Goal: Task Accomplishment & Management: Manage account settings

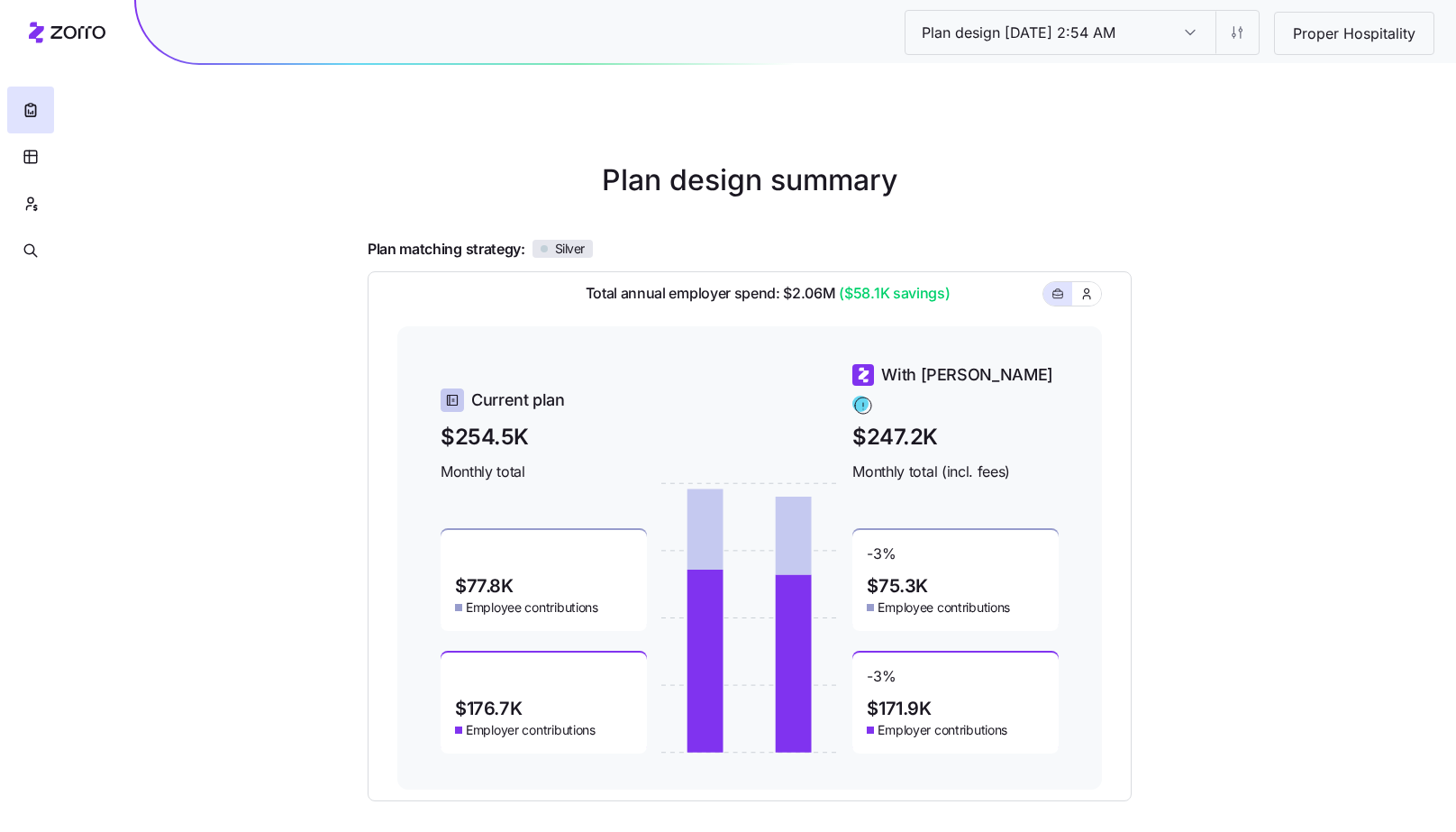
scroll to position [155, 0]
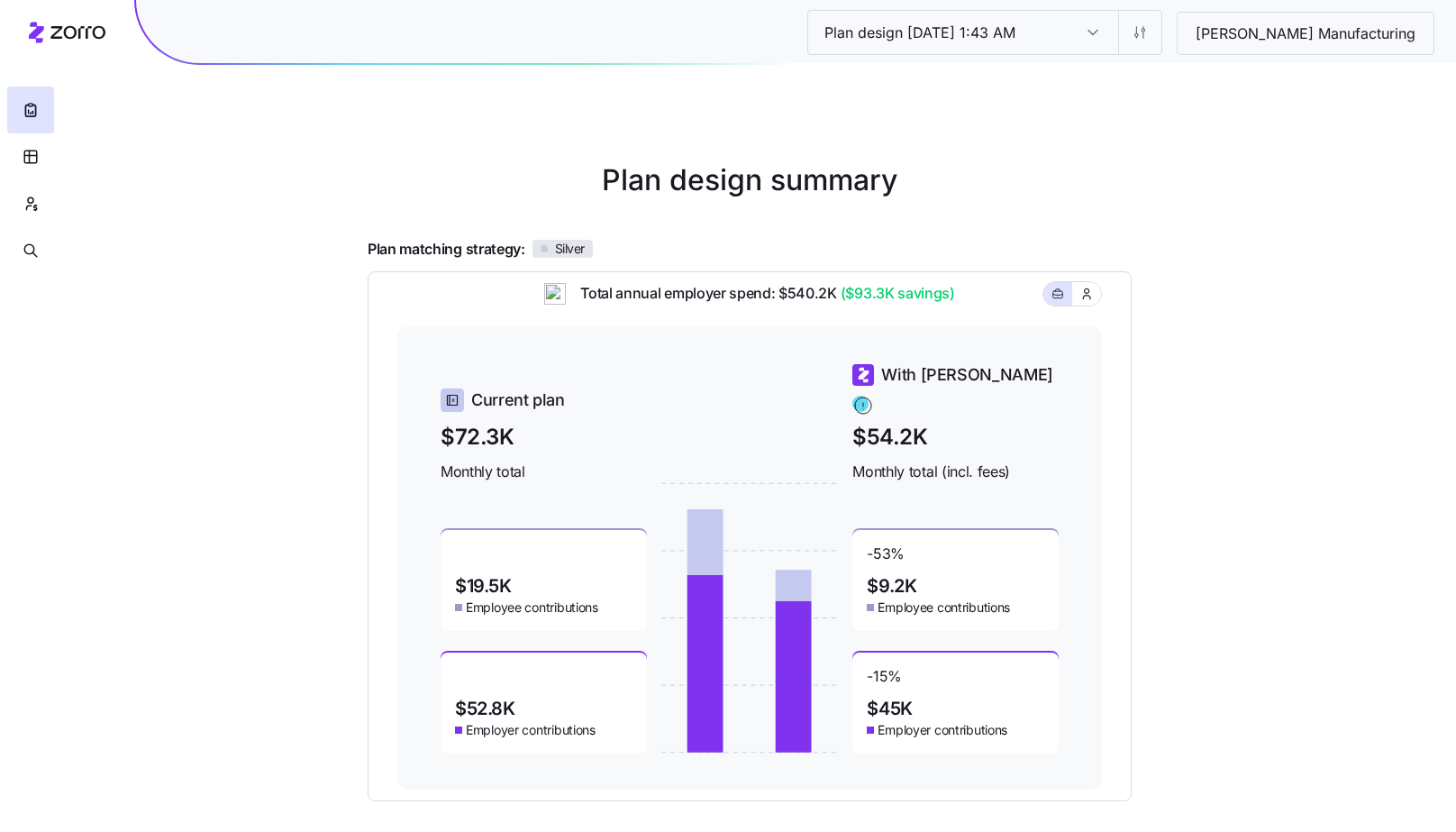
scroll to position [155, 0]
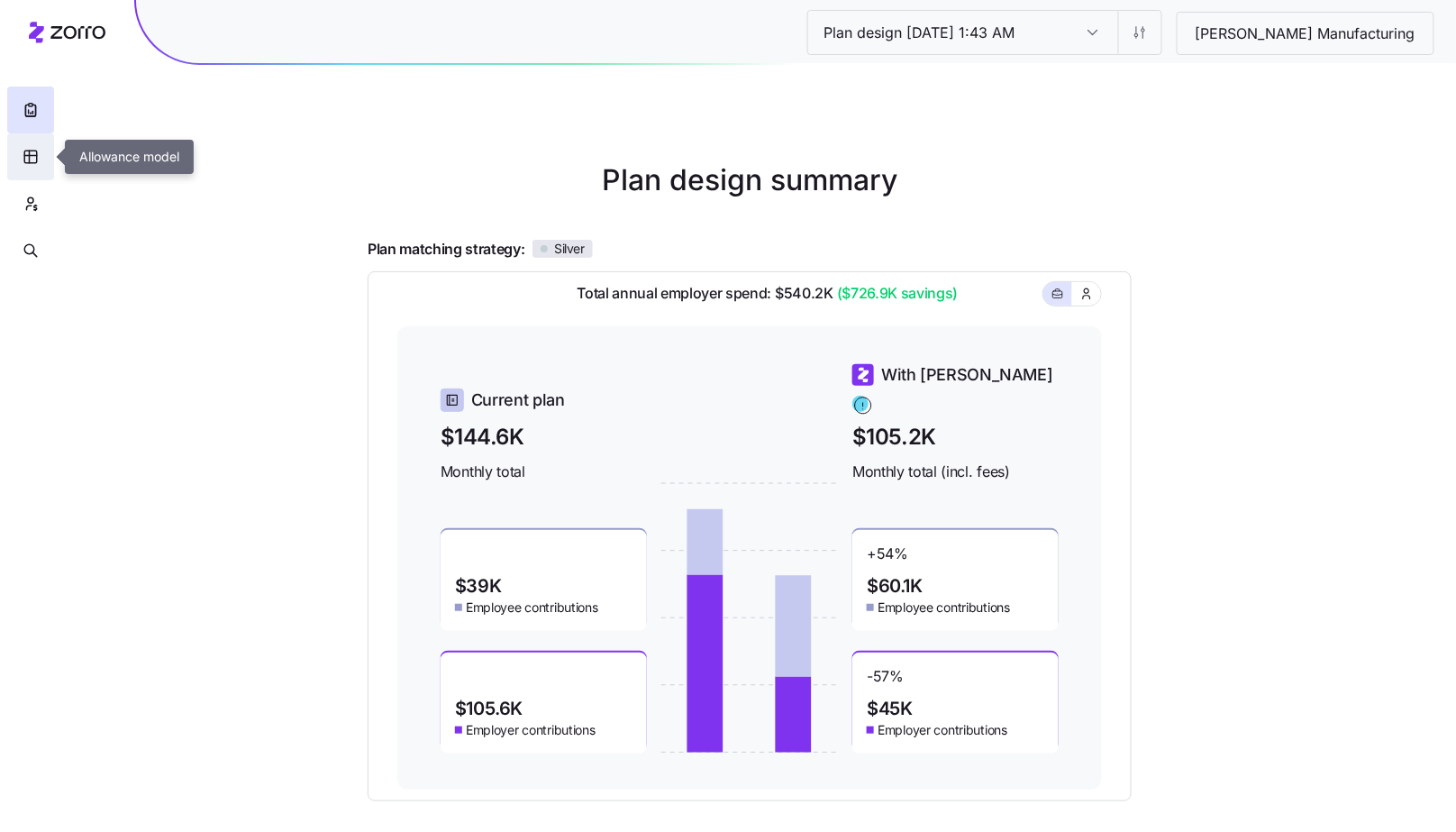
click at [18, 163] on button "button" at bounding box center [31, 156] width 47 height 47
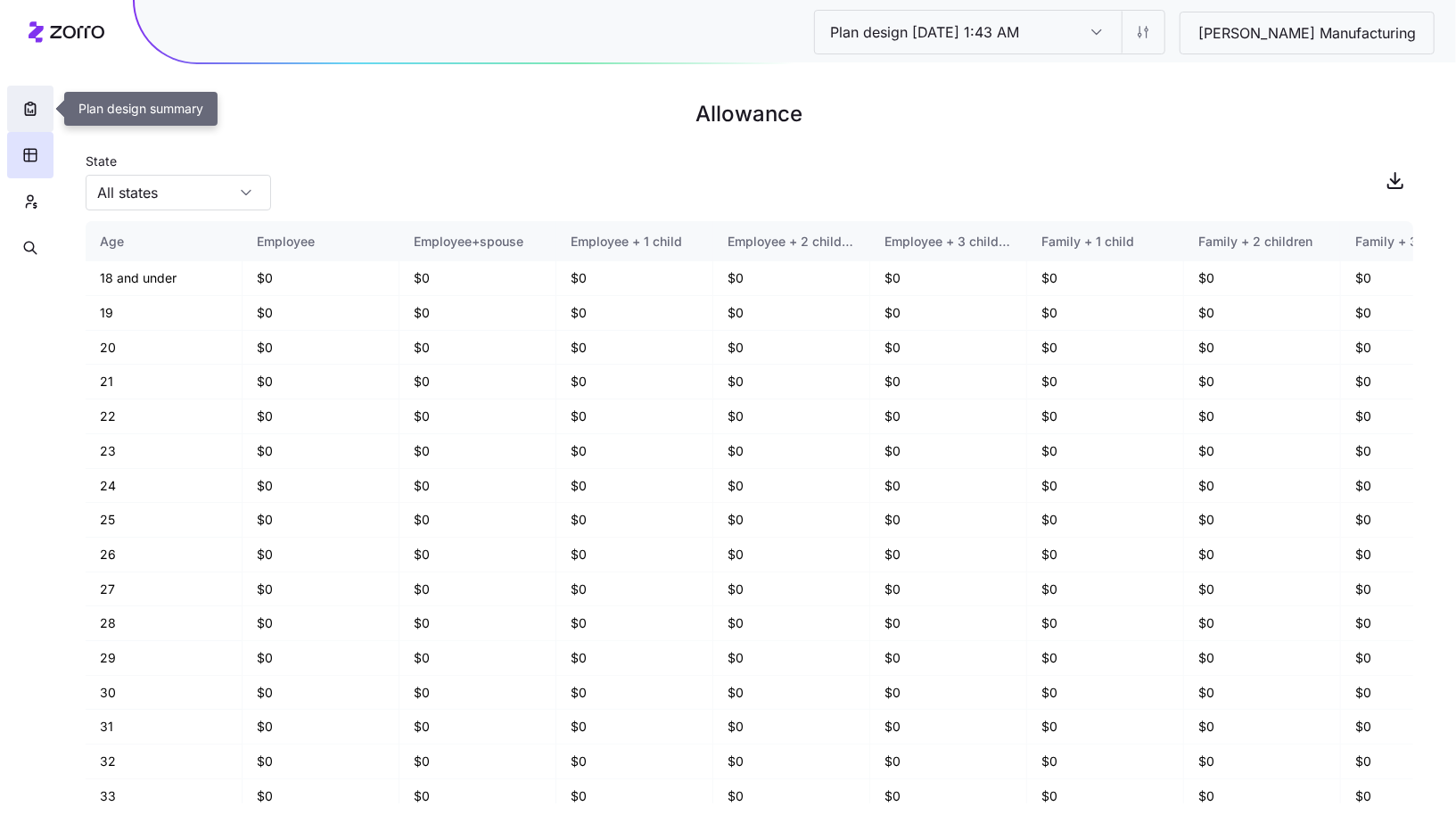
click at [18, 107] on button "button" at bounding box center [30, 109] width 46 height 46
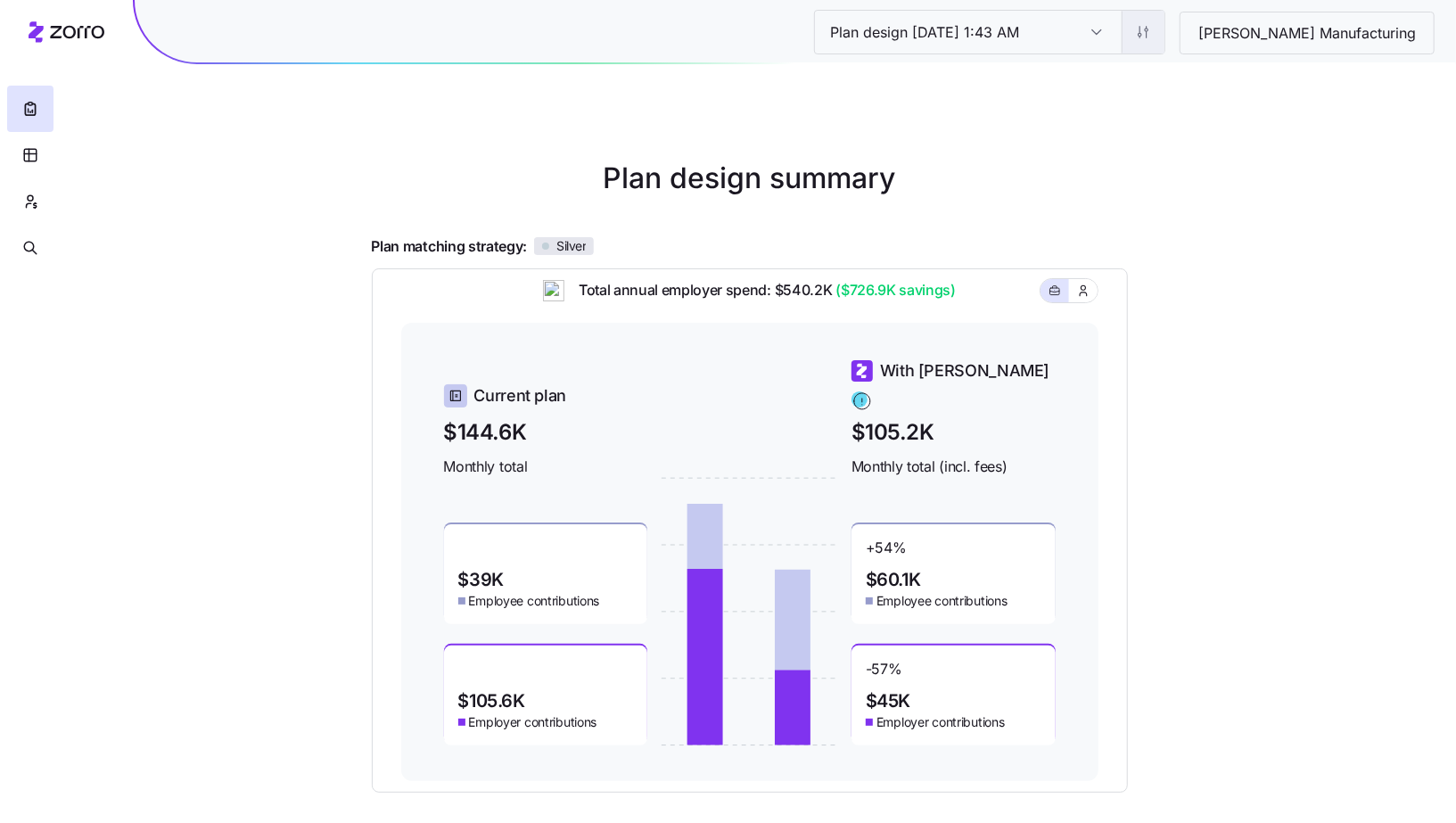
click at [1191, 44] on html "Plan design 10/13/2025 1:43 AM Plan design 10/13/2025 1:43 AM Schaffer Manufact…" at bounding box center [728, 489] width 1456 height 978
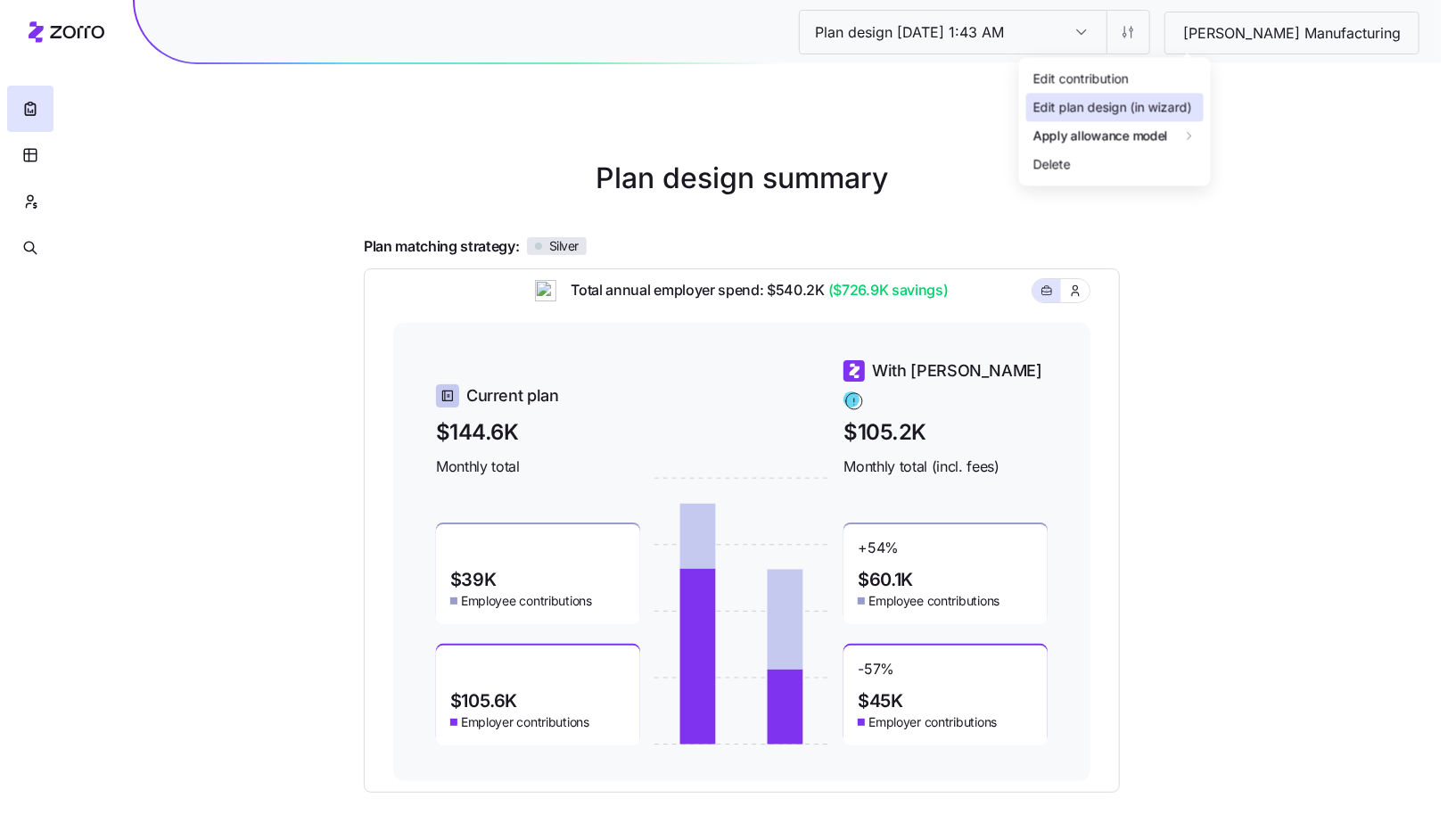
click at [1144, 74] on div "Edit contribution" at bounding box center [1114, 78] width 178 height 29
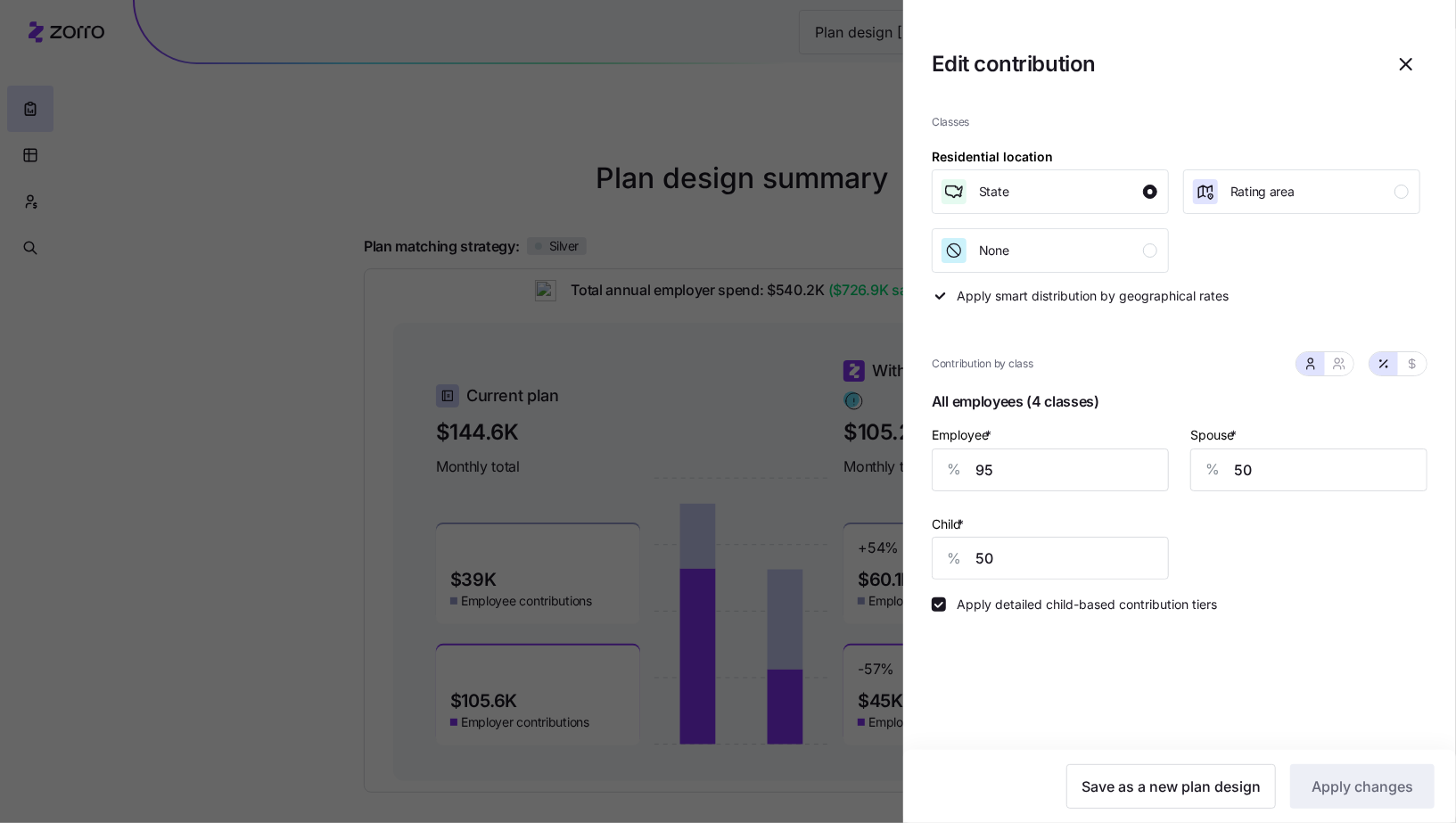
click at [1396, 70] on icon "button" at bounding box center [1405, 64] width 21 height 21
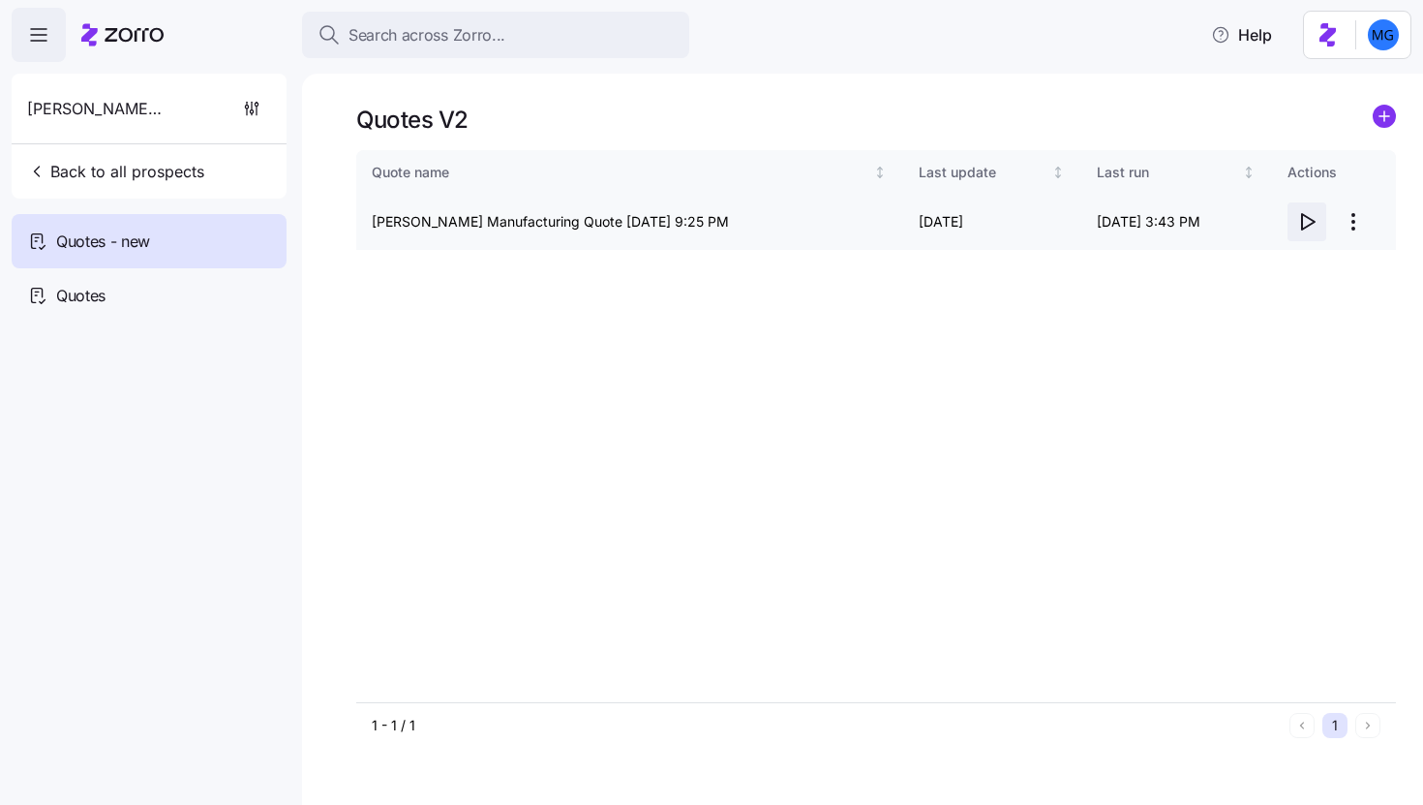
click at [1303, 228] on icon "button" at bounding box center [1308, 221] width 13 height 15
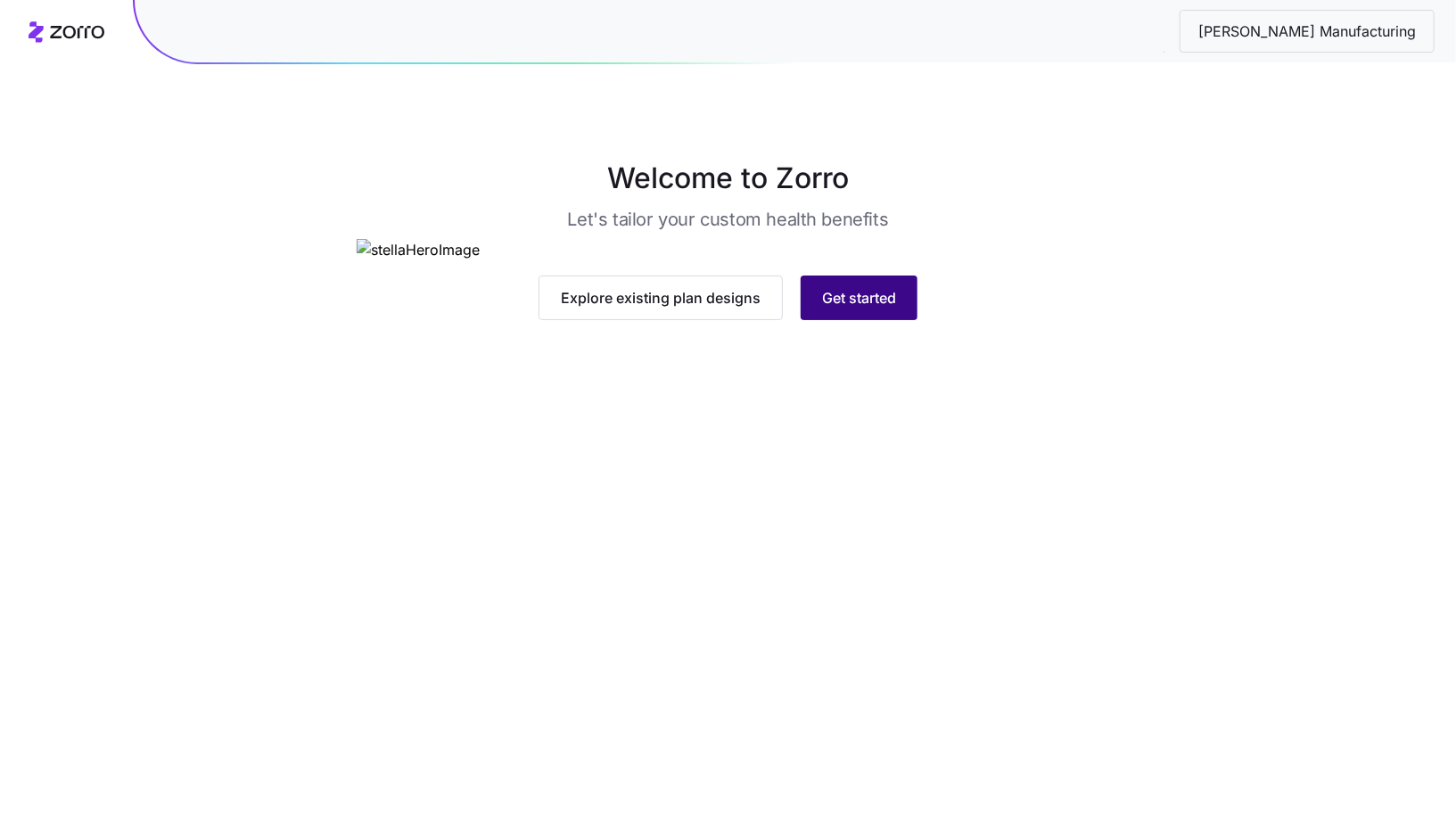
click at [856, 308] on span "Get started" at bounding box center [859, 297] width 74 height 21
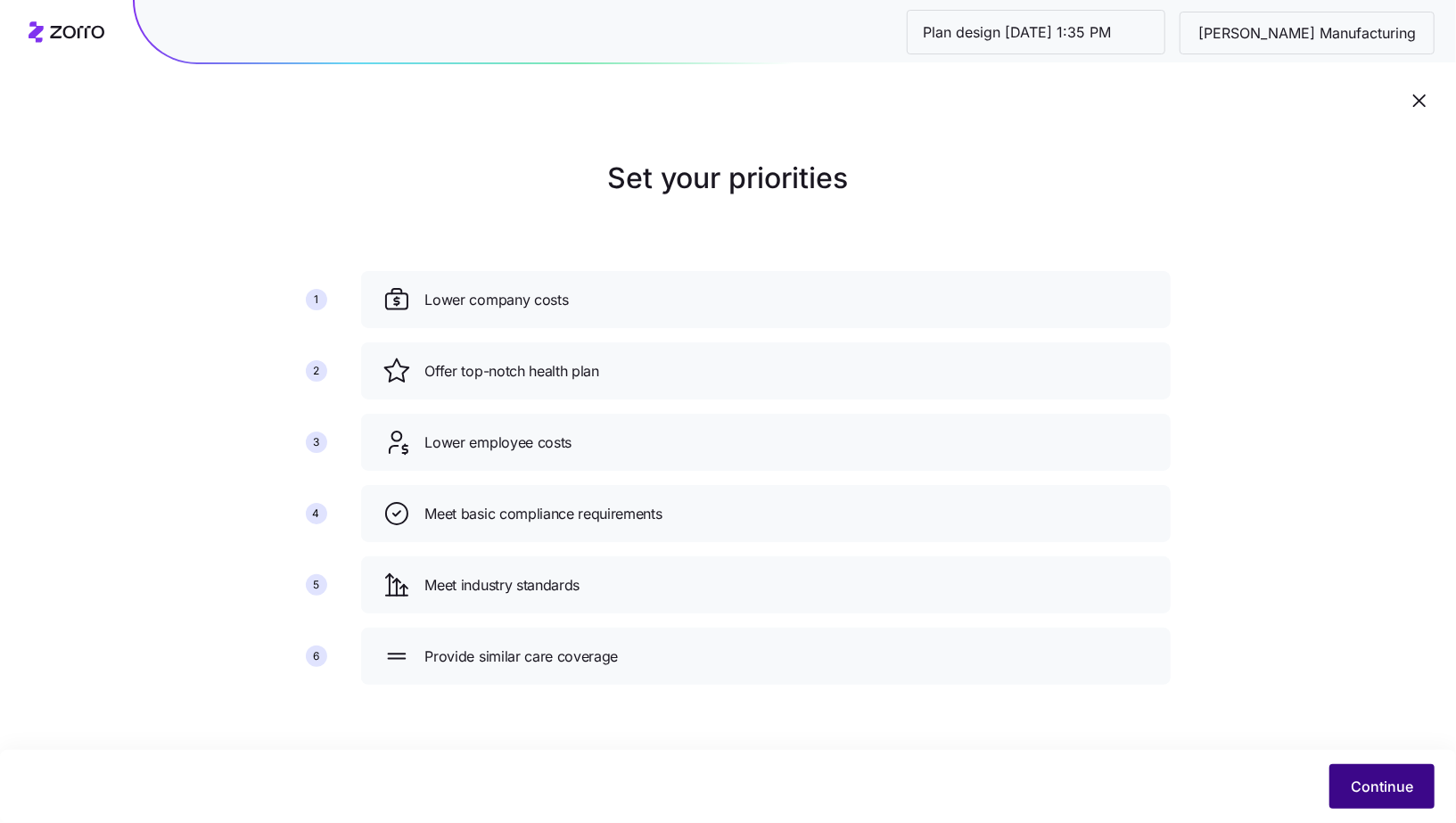
click at [1414, 797] on button "Continue" at bounding box center [1382, 786] width 105 height 44
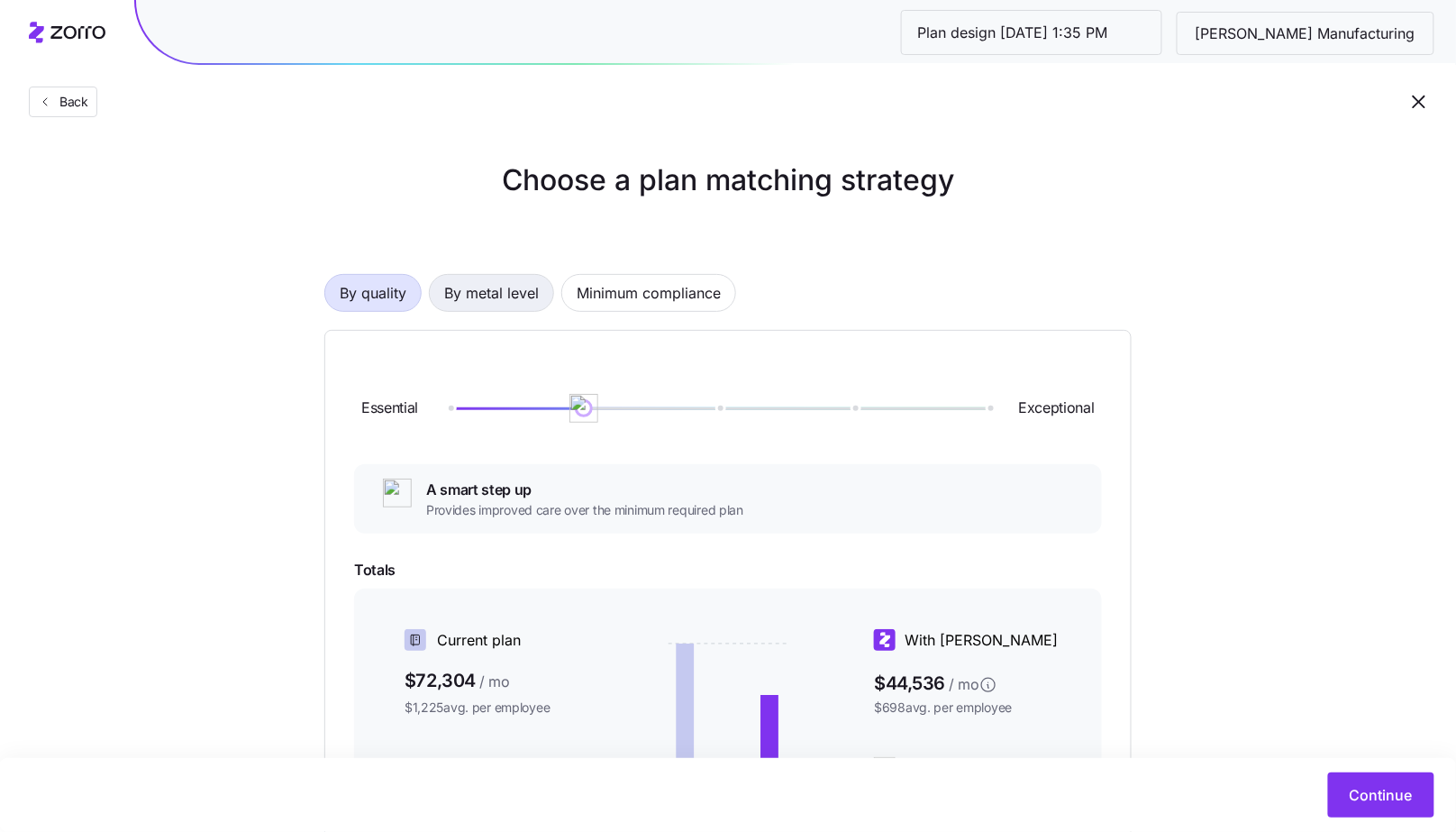
click at [485, 289] on span "By metal level" at bounding box center [491, 292] width 95 height 36
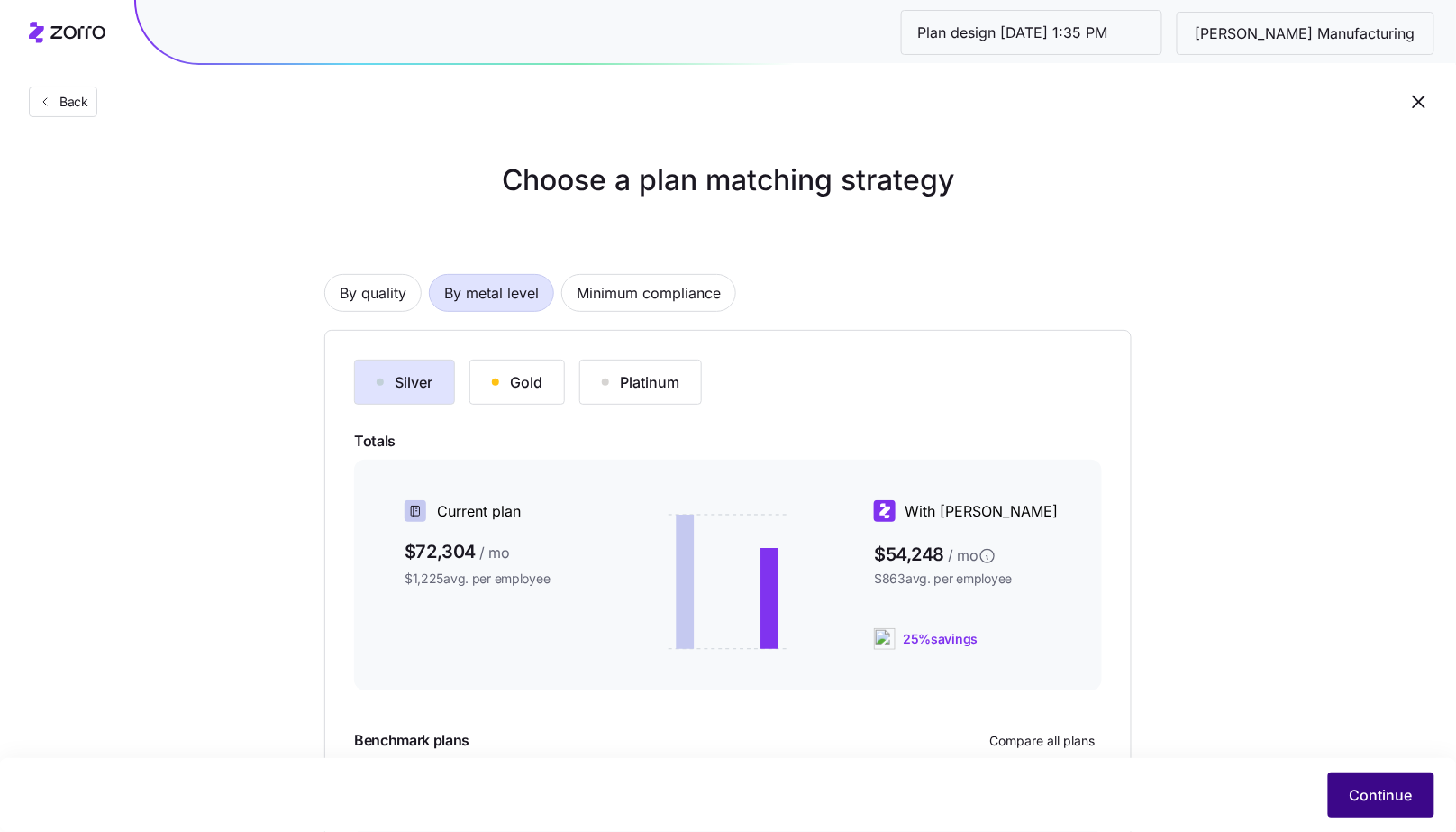
click at [1361, 786] on span "Continue" at bounding box center [1381, 794] width 63 height 21
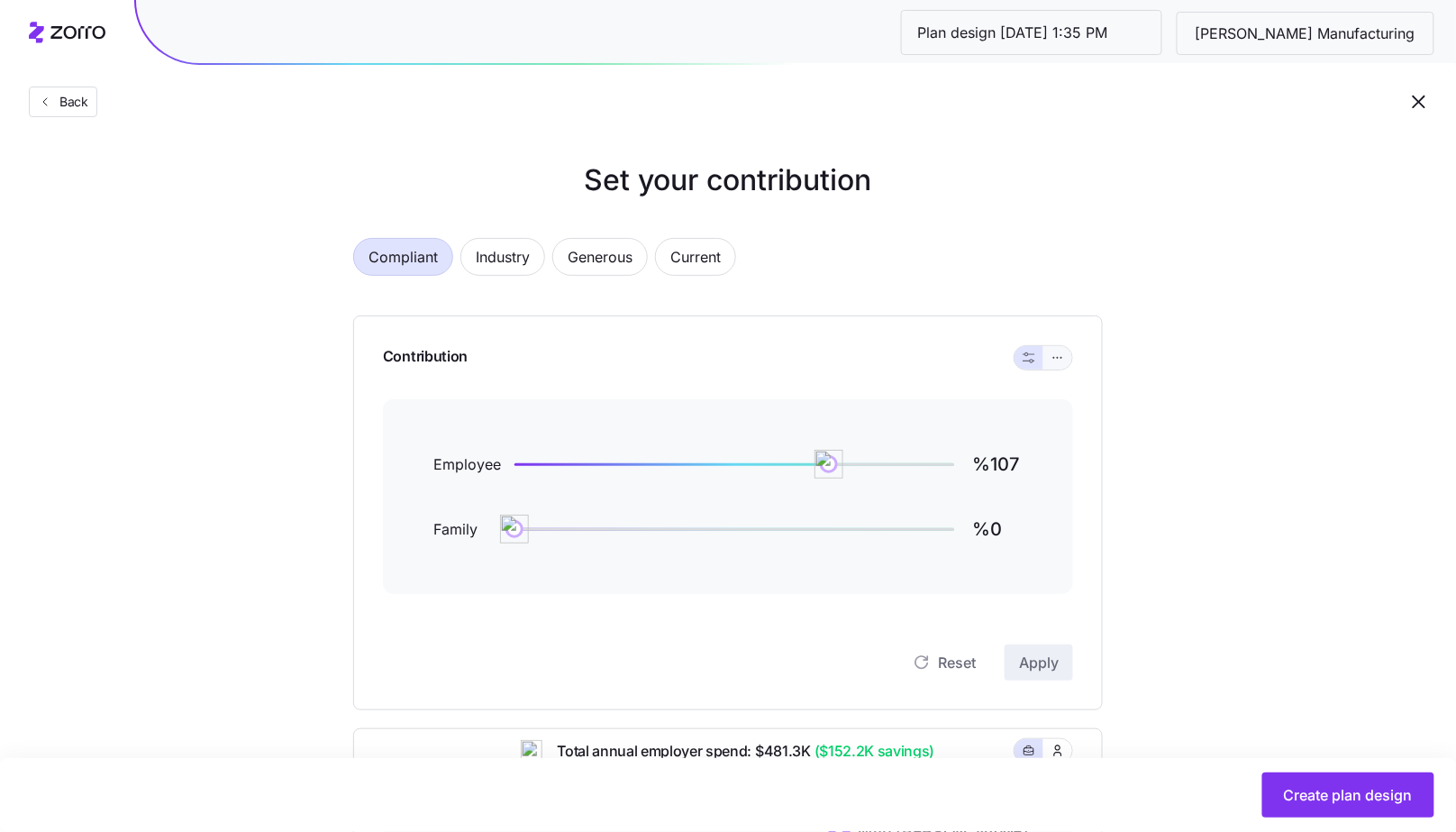
click at [1062, 362] on icon "button" at bounding box center [1058, 357] width 13 height 21
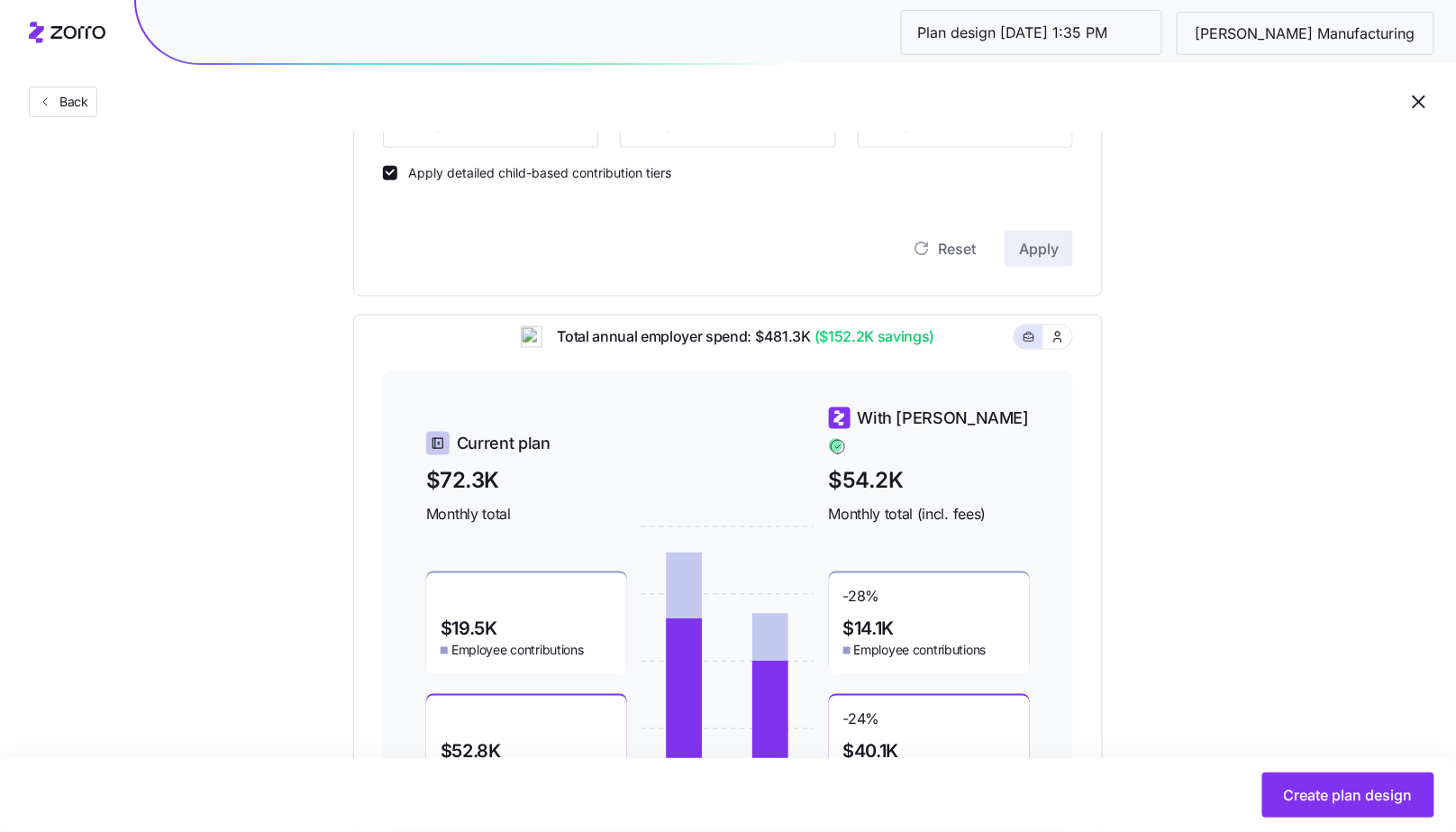
scroll to position [466, 0]
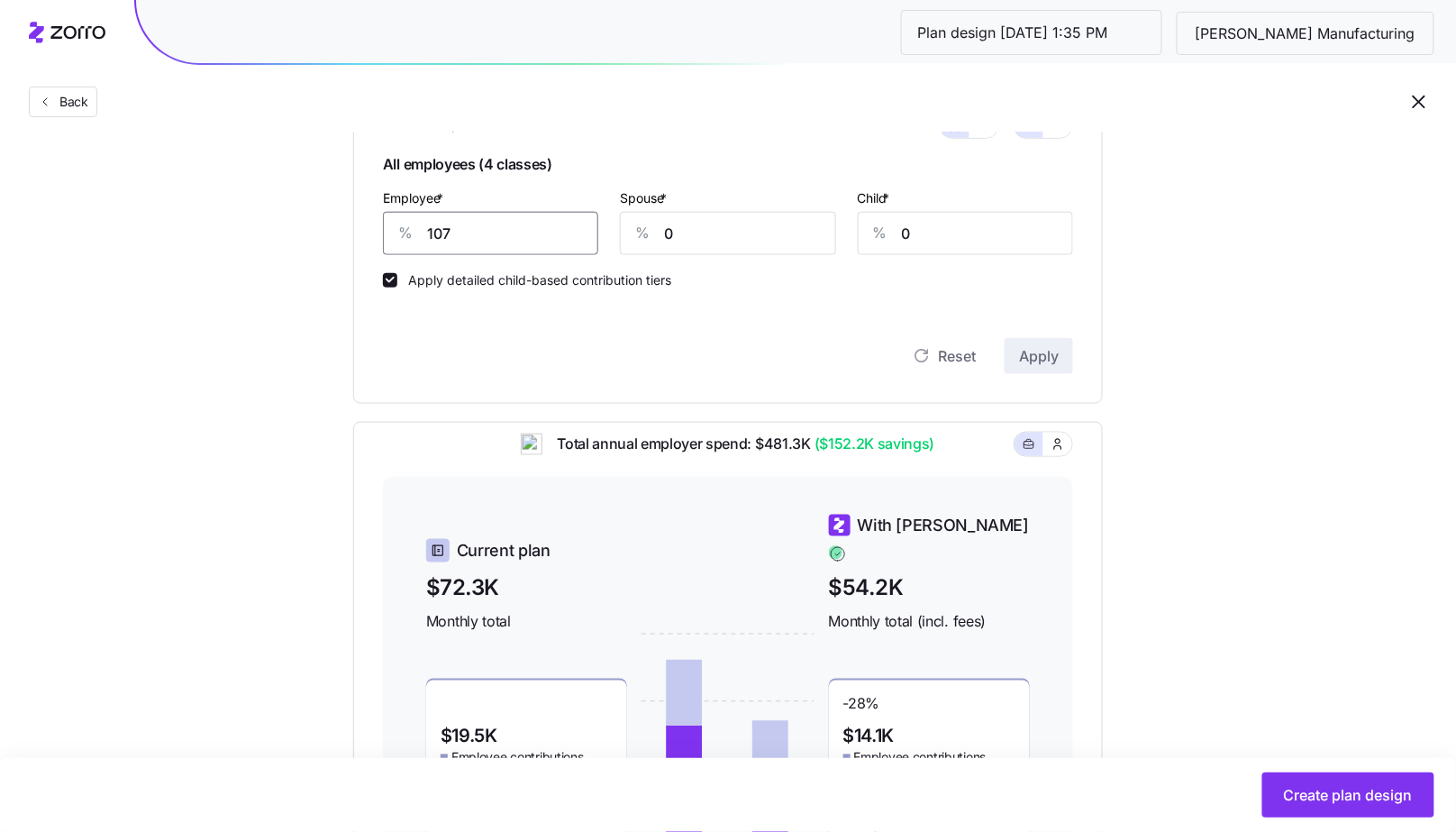
click at [472, 231] on input "107" at bounding box center [489, 234] width 215 height 43
type input "95"
type input "50"
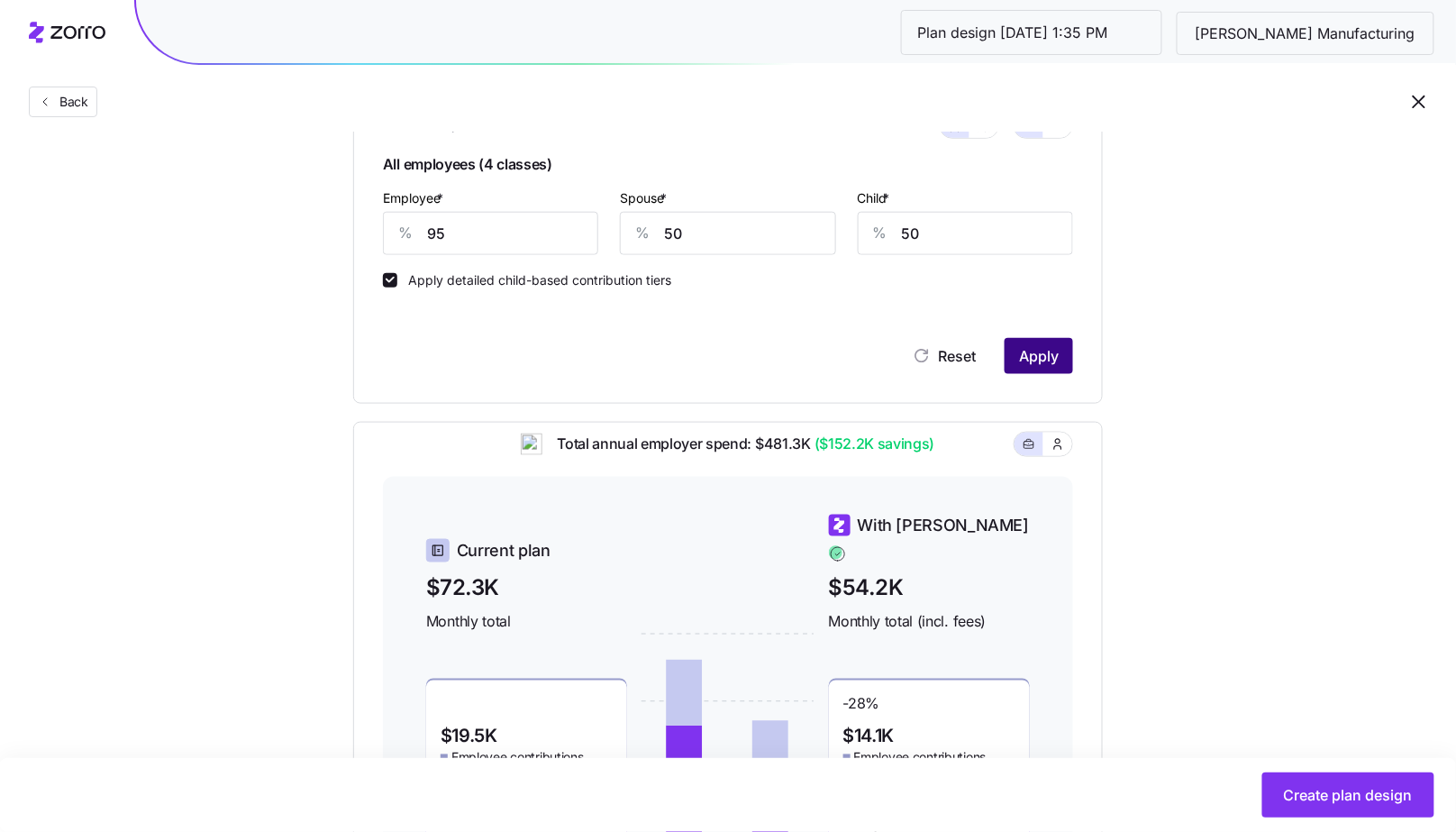
click at [1052, 355] on span "Apply" at bounding box center [1038, 356] width 40 height 21
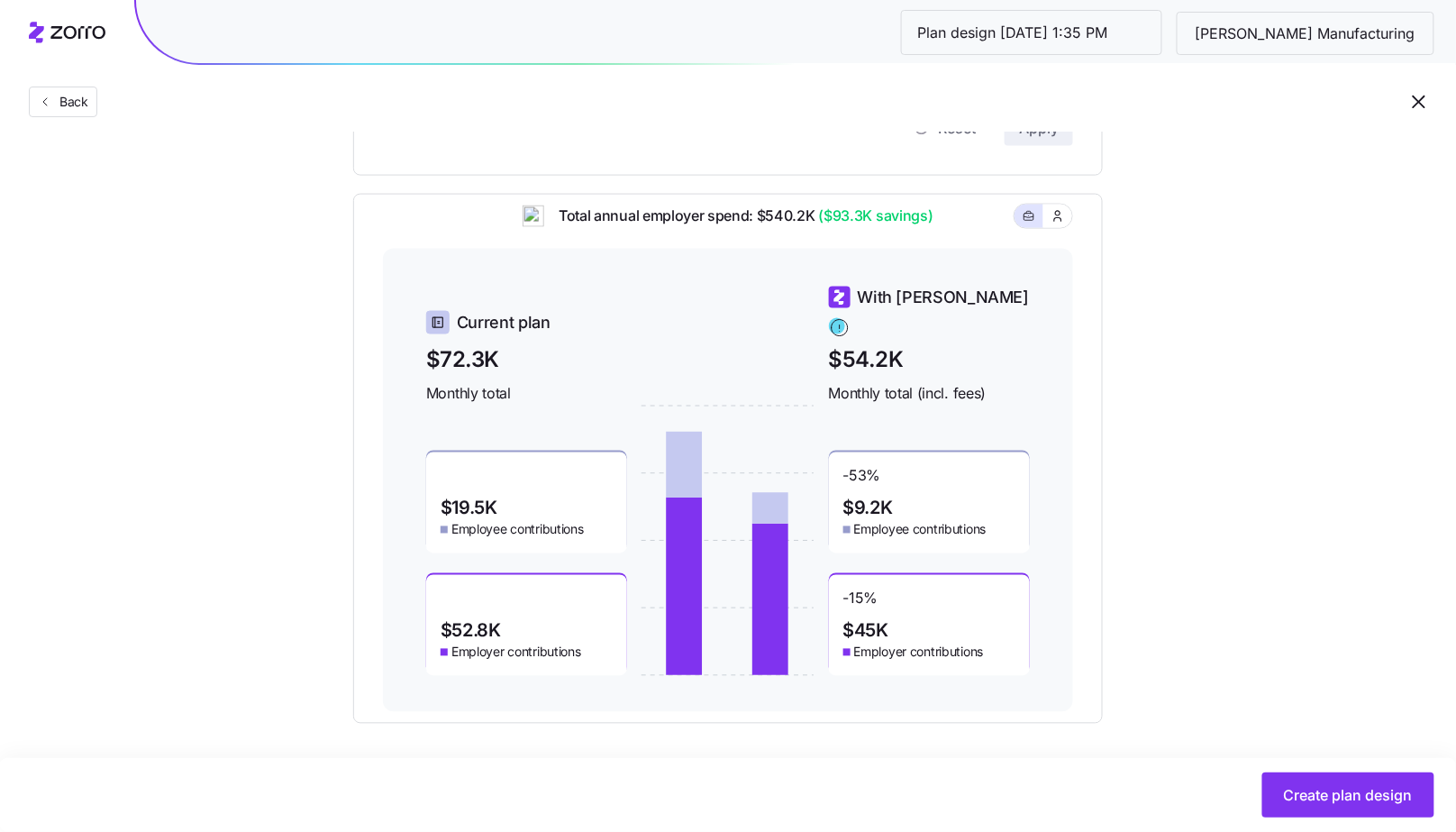
scroll to position [699, 0]
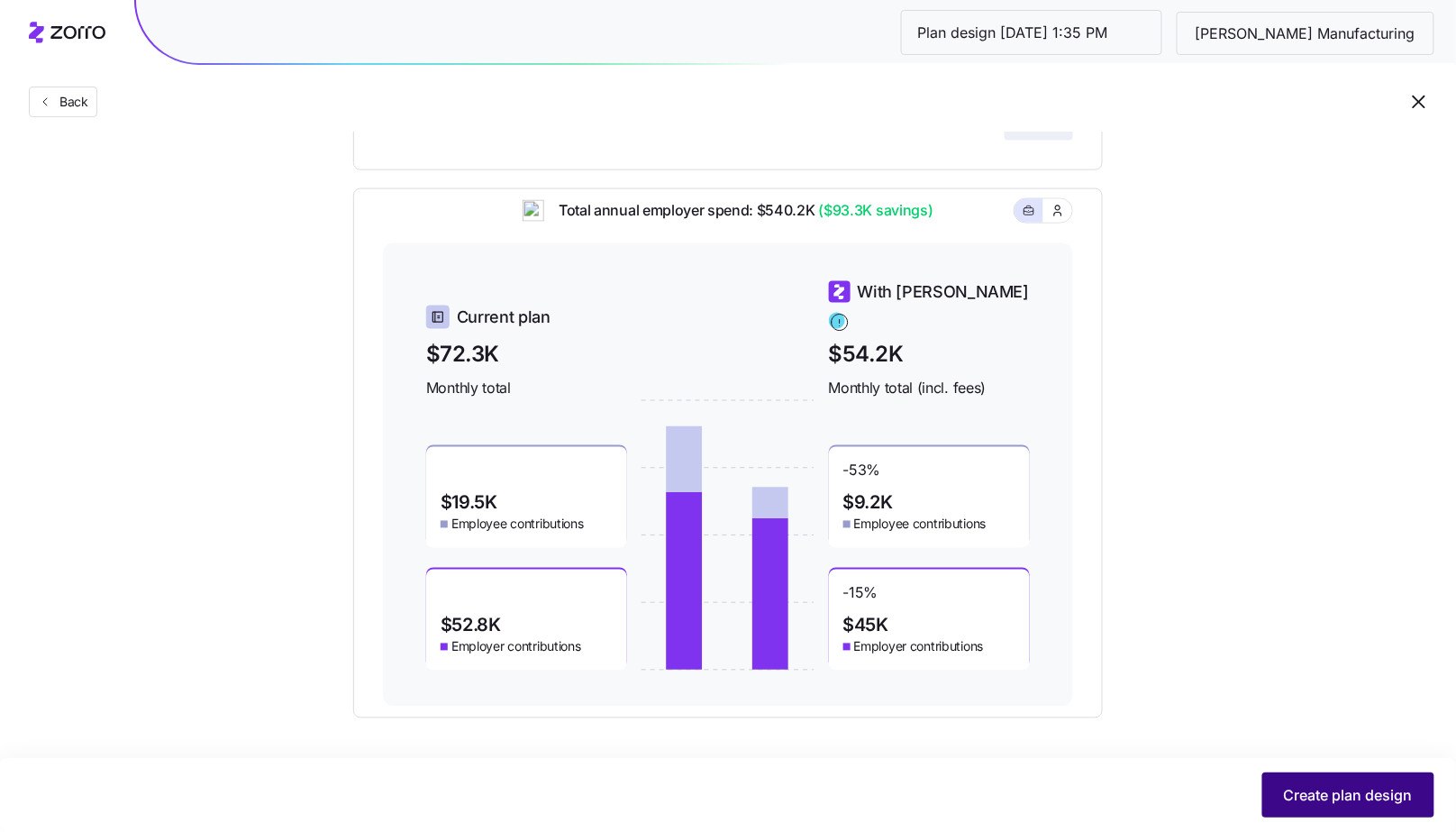
click at [1299, 811] on button "Create plan design" at bounding box center [1347, 795] width 172 height 45
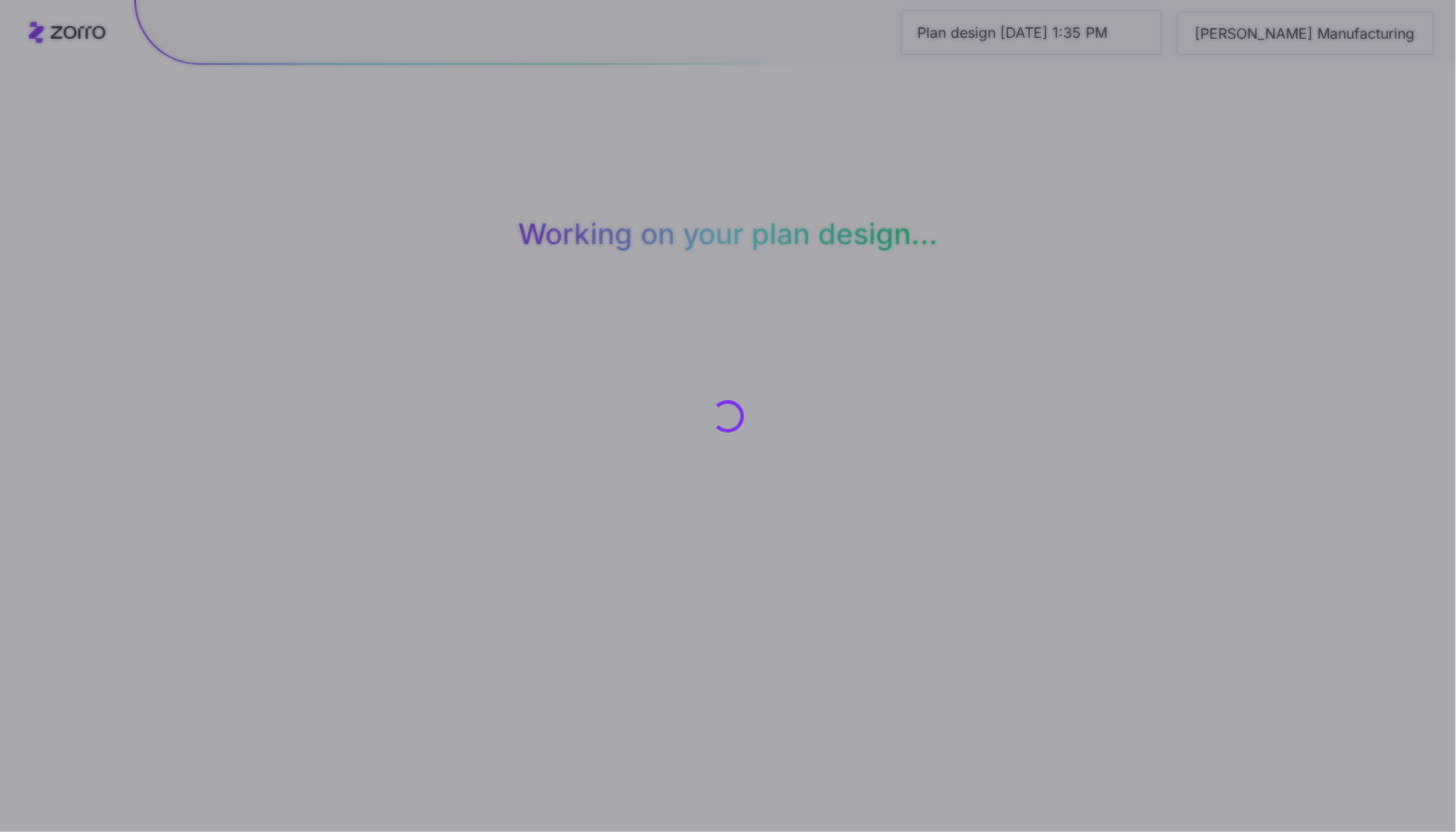
scroll to position [0, 0]
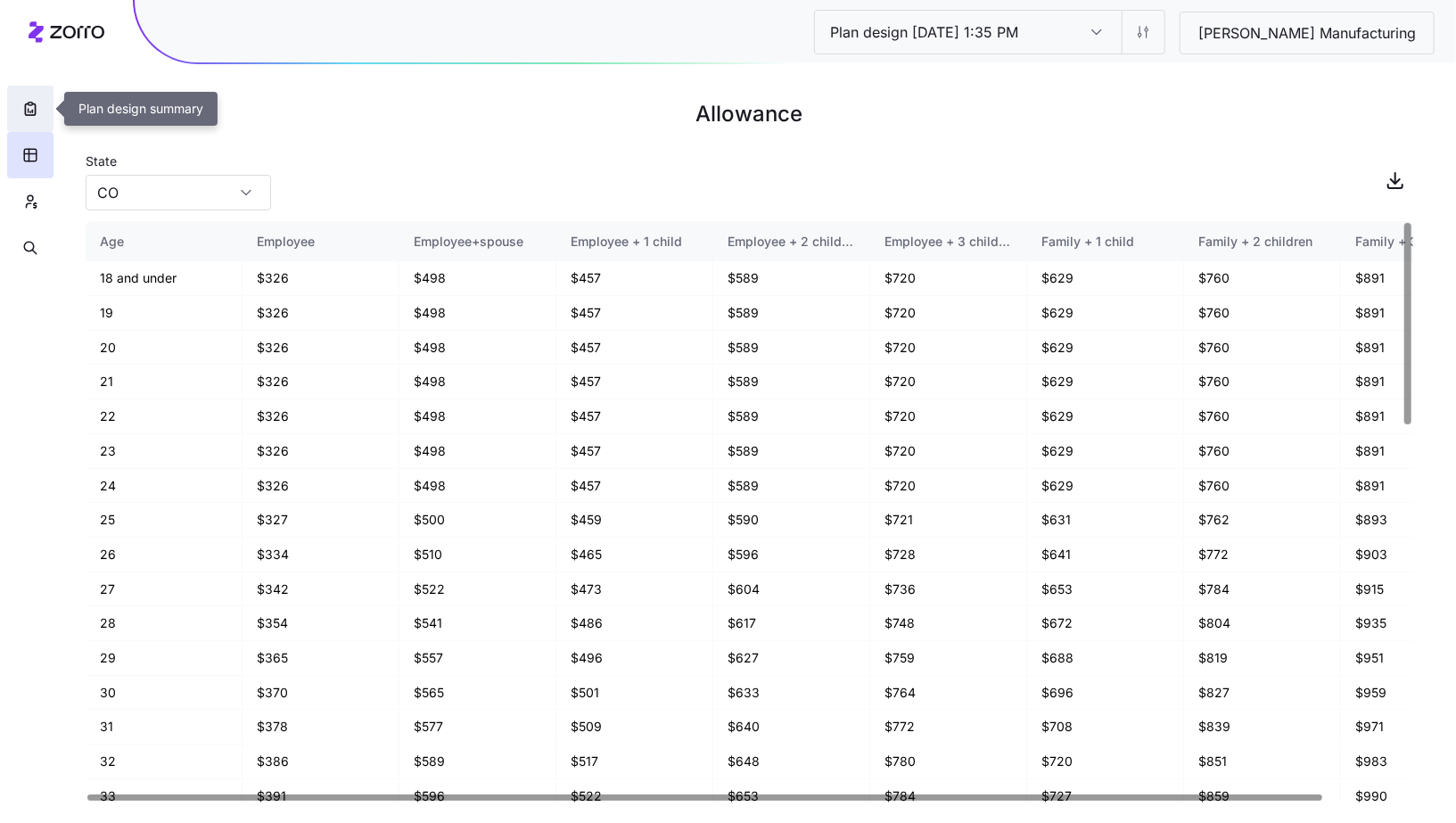
click at [26, 113] on icon "button" at bounding box center [29, 108] width 17 height 17
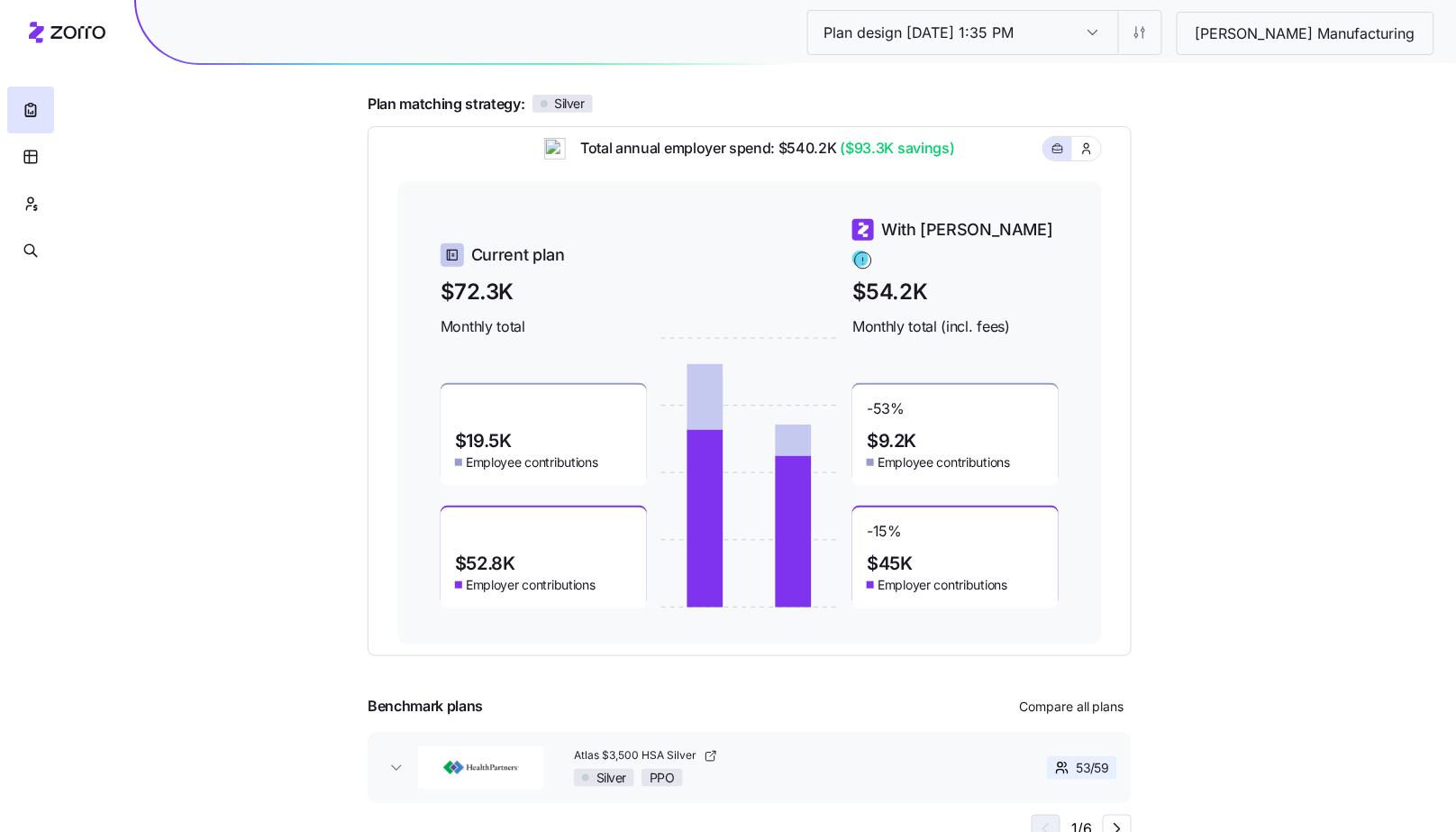
scroll to position [155, 0]
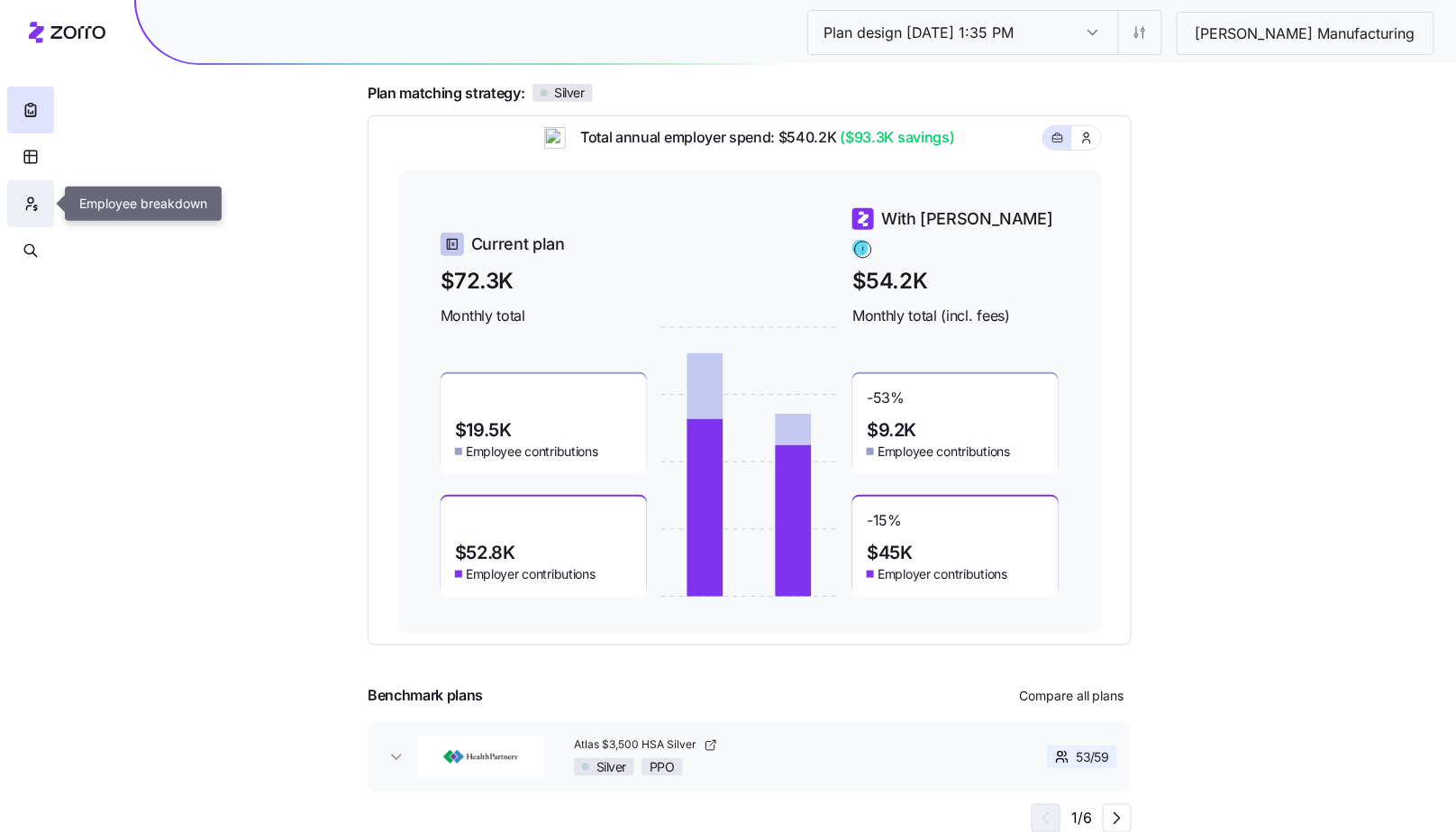
click at [28, 205] on icon "button" at bounding box center [30, 203] width 16 height 18
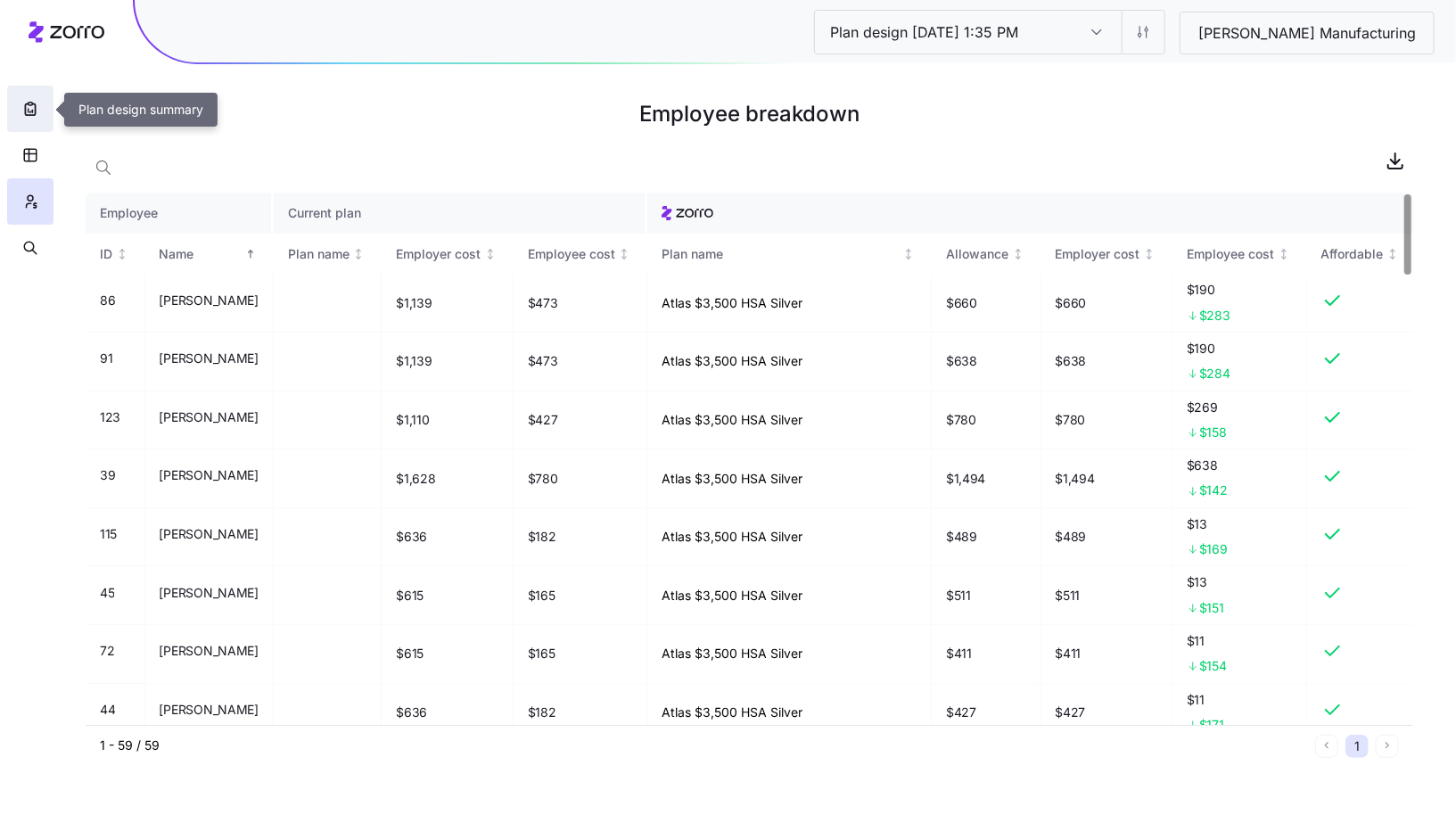
click at [29, 107] on icon "button" at bounding box center [29, 108] width 17 height 17
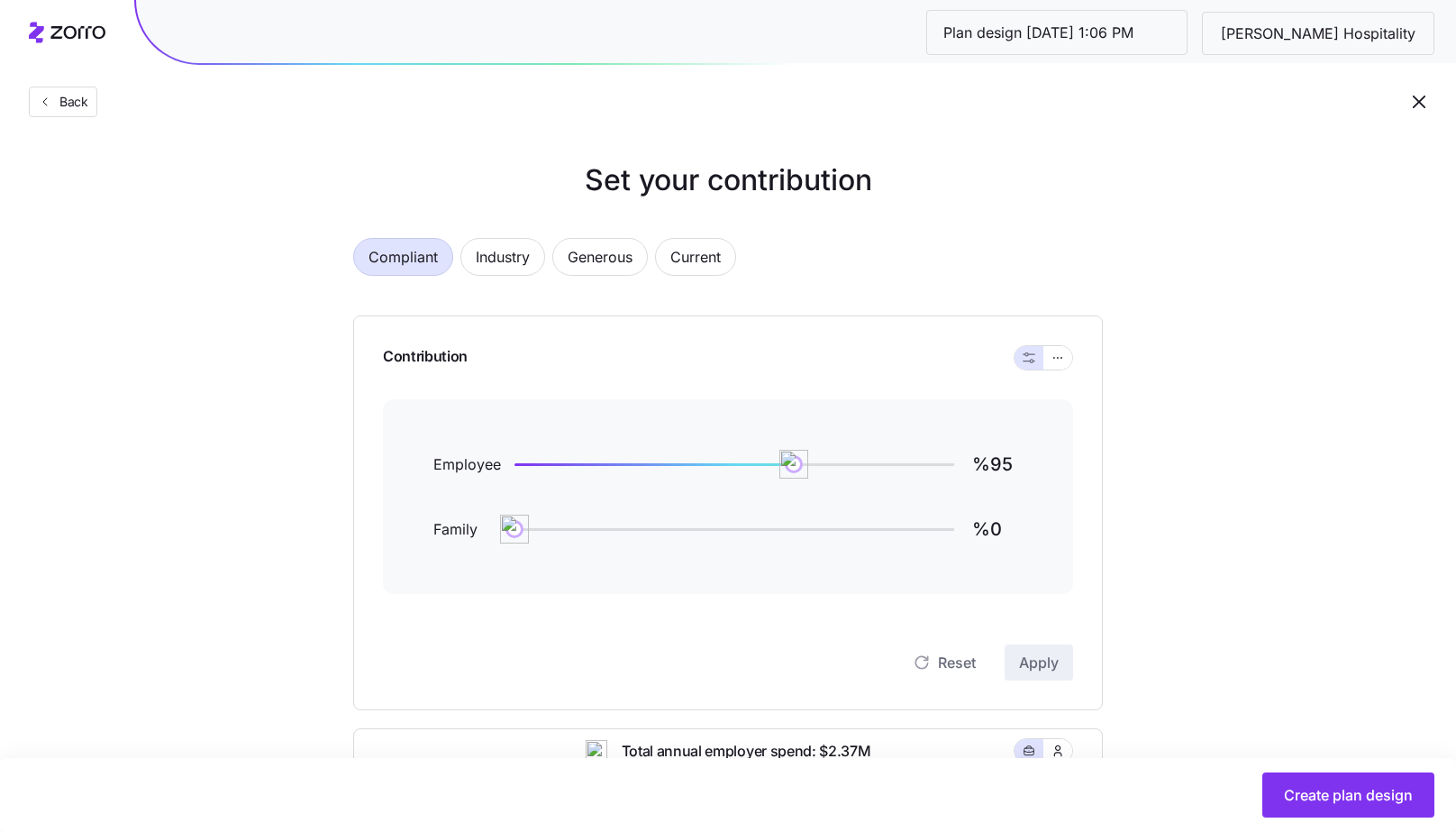
scroll to position [540, 0]
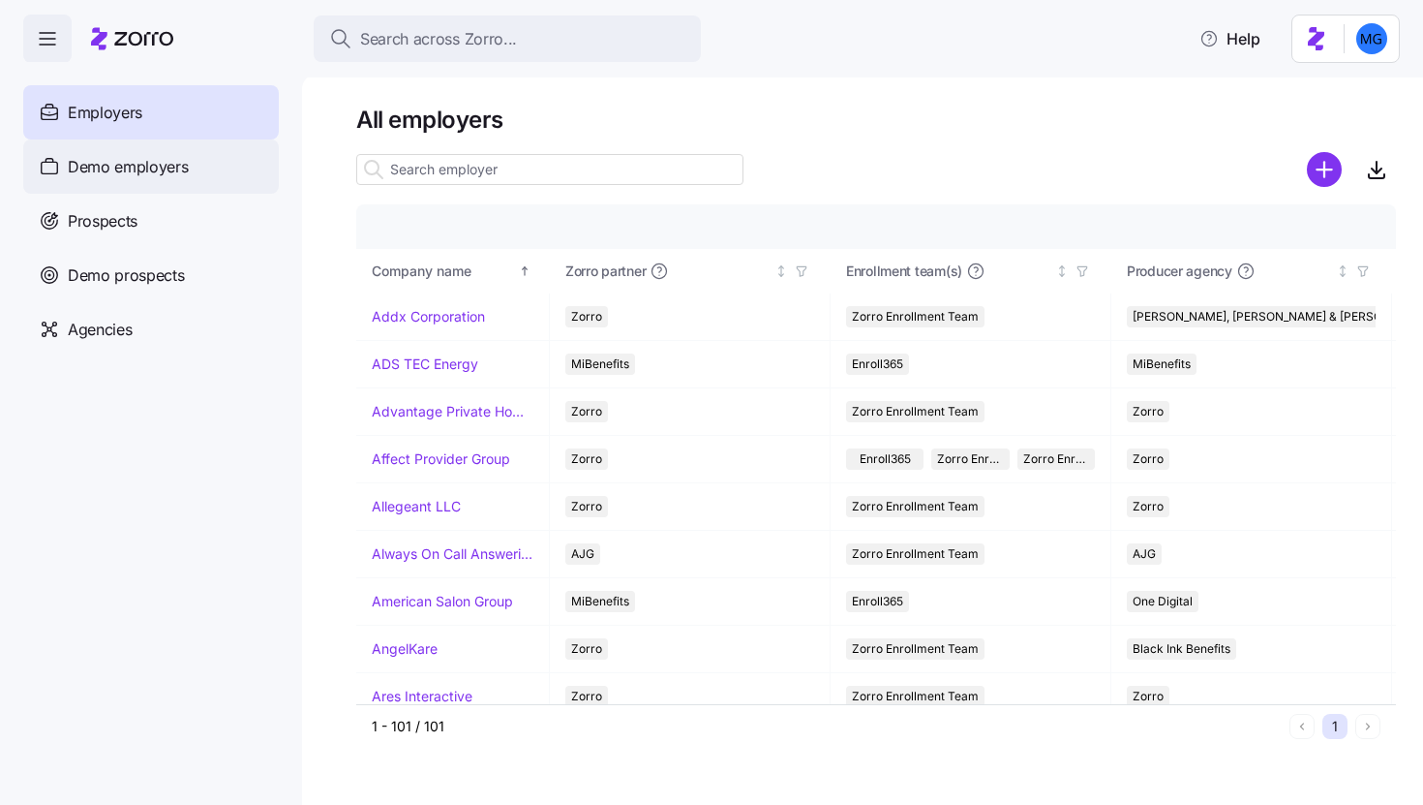
click at [178, 177] on span "Demo employers" at bounding box center [128, 167] width 121 height 24
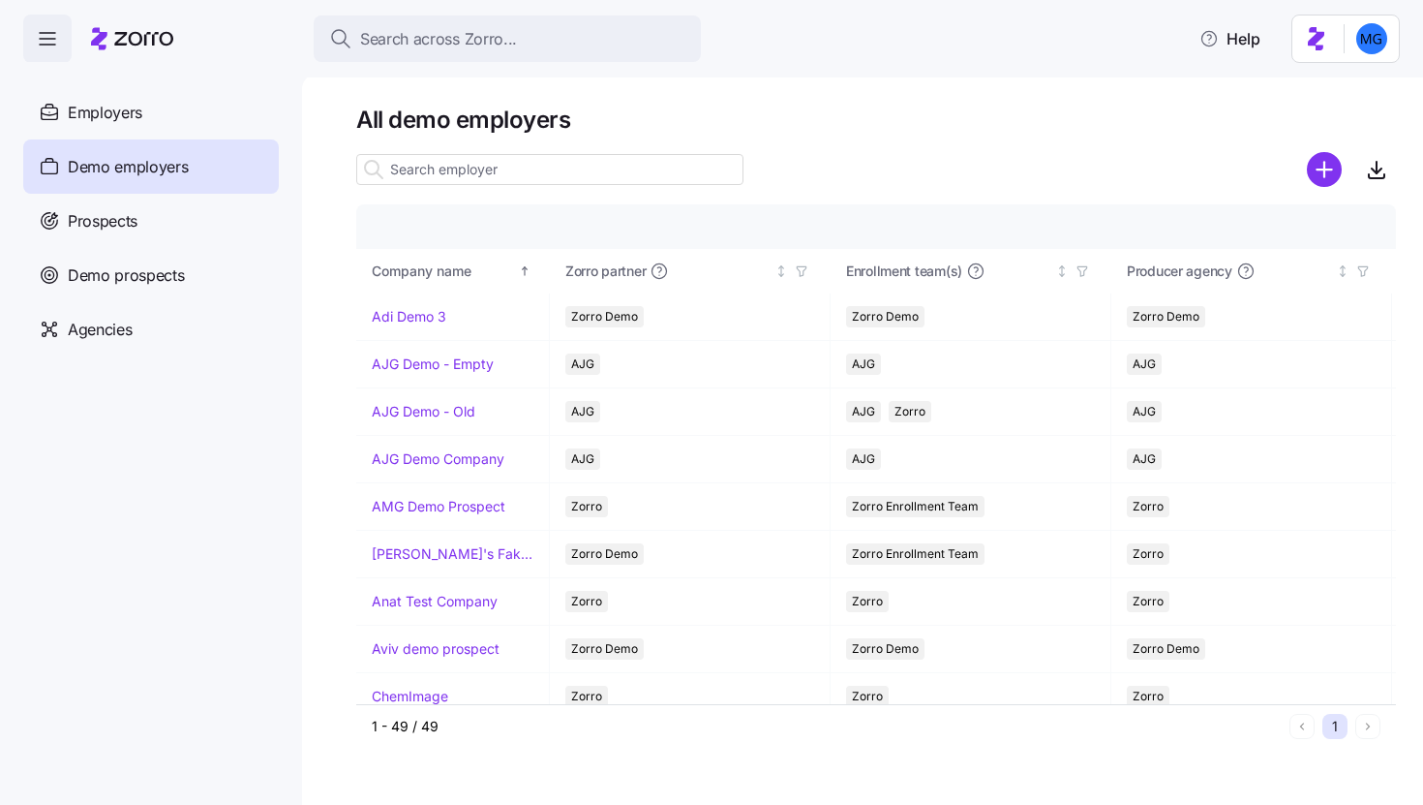
click at [440, 179] on input at bounding box center [549, 169] width 387 height 31
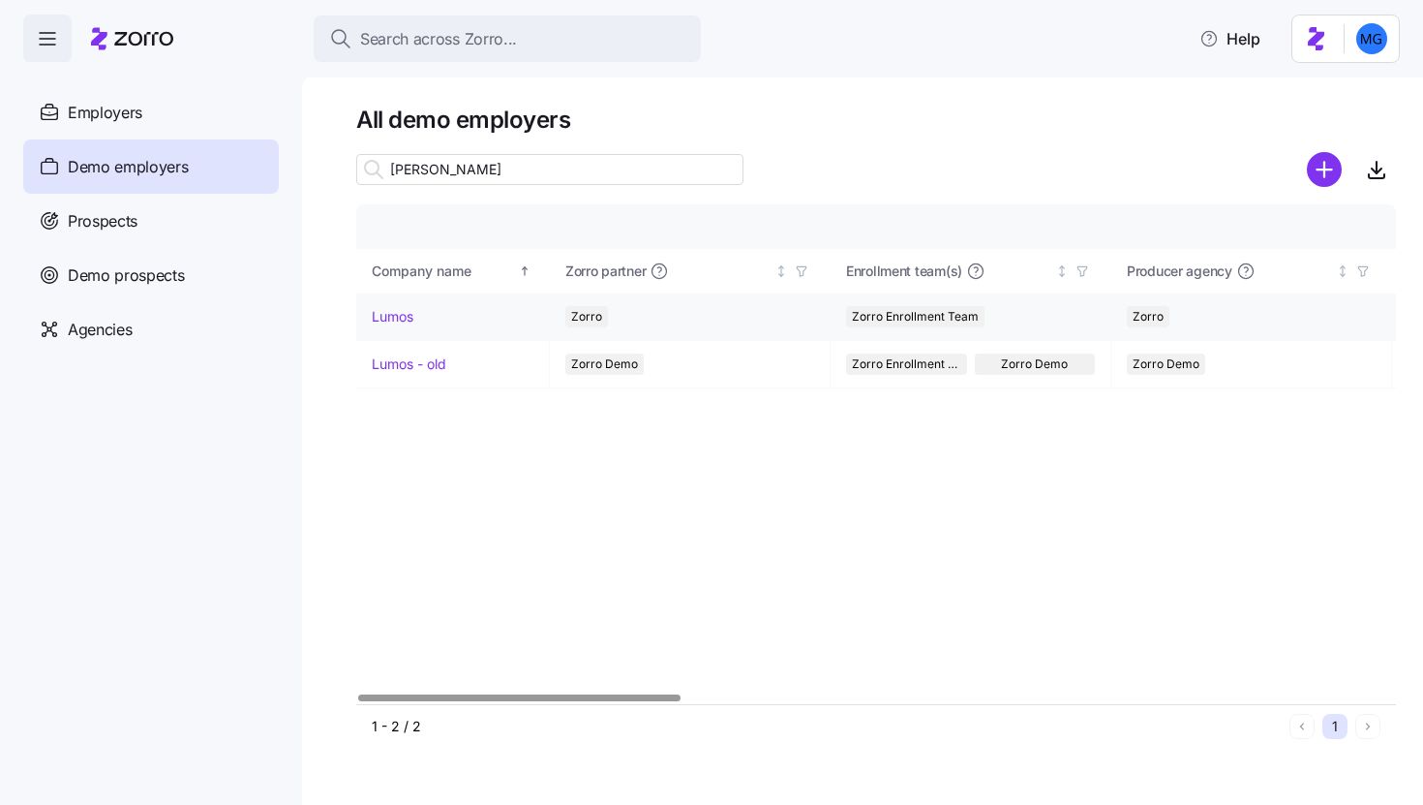
type input "lum"
click at [410, 319] on link "Lumos" at bounding box center [393, 316] width 42 height 19
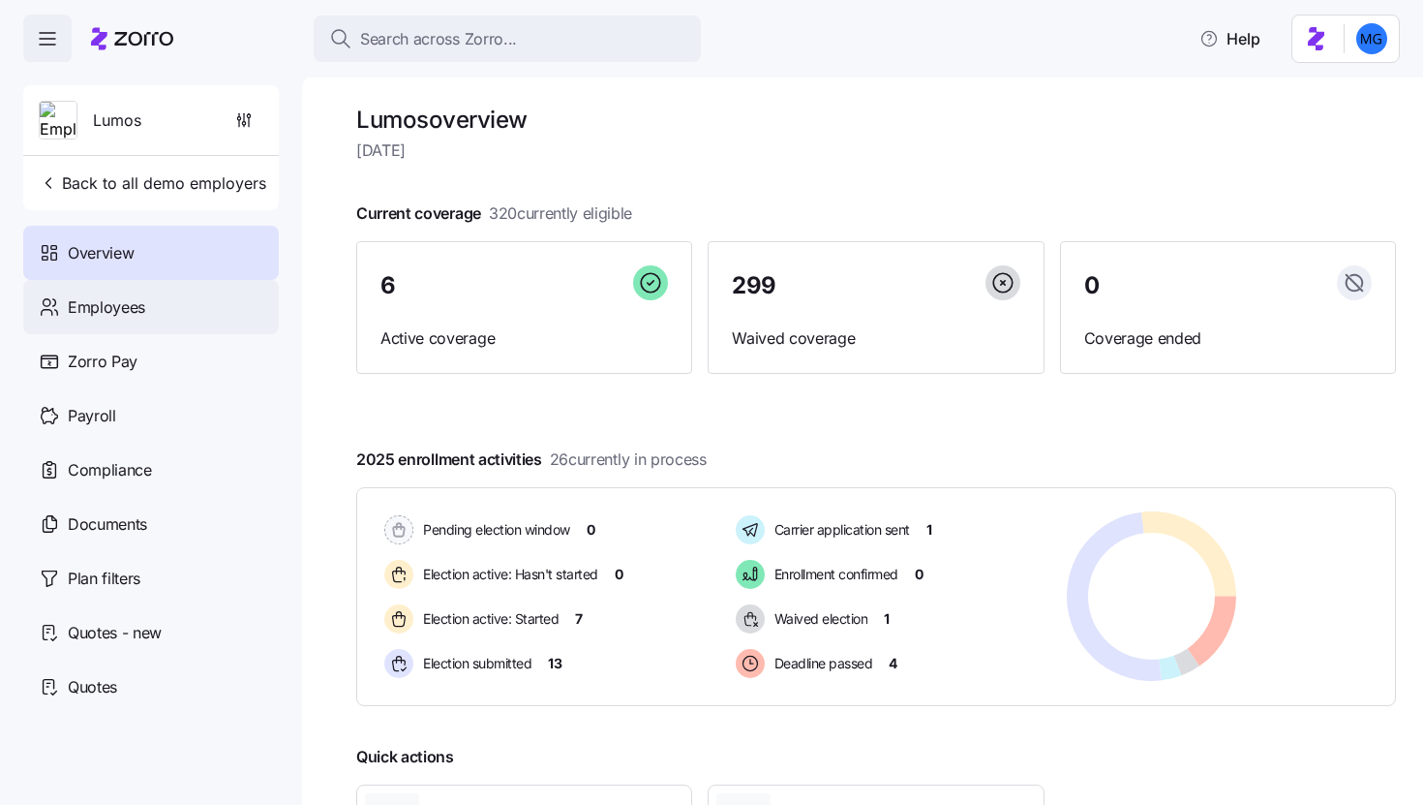
click at [177, 318] on div "Employees" at bounding box center [151, 307] width 256 height 54
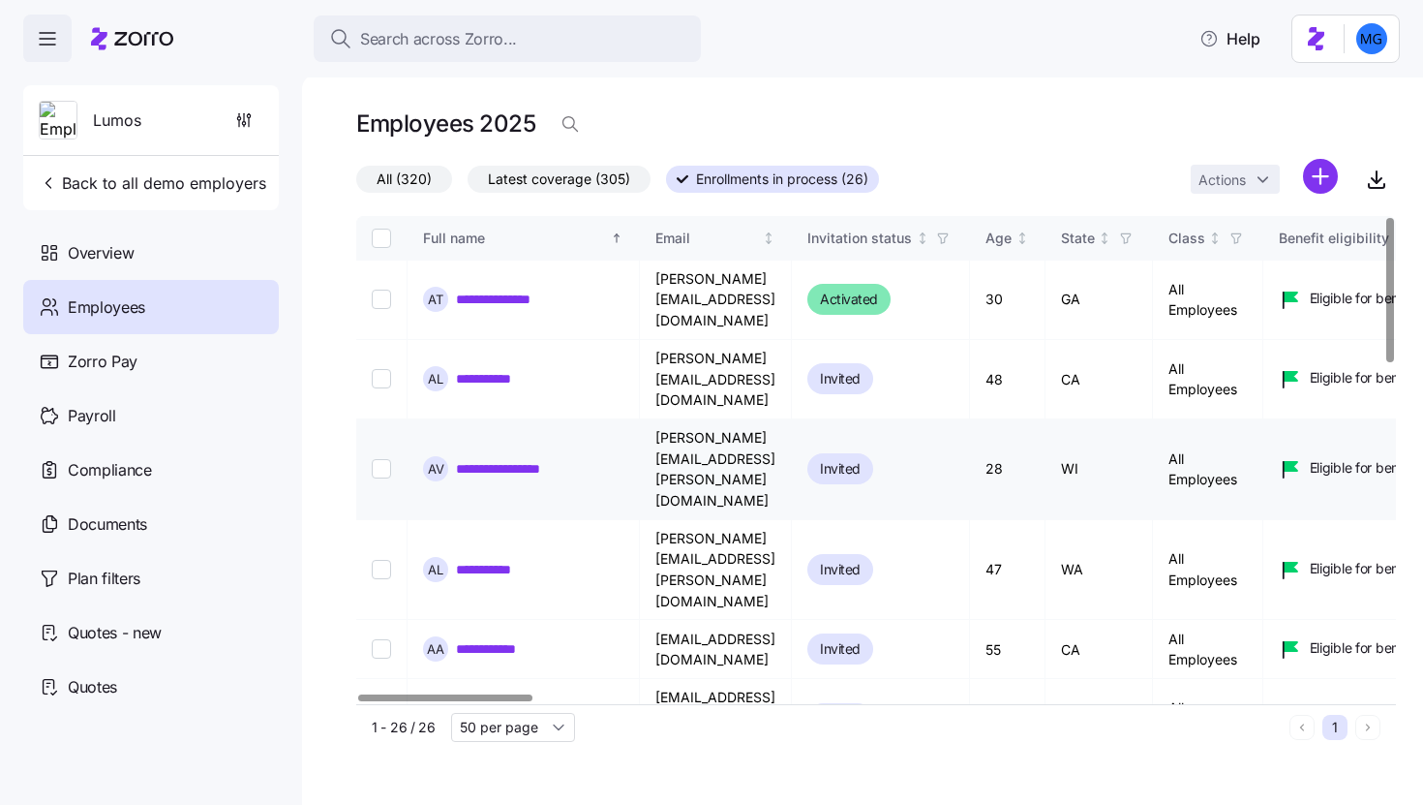
click at [546, 459] on link "**********" at bounding box center [512, 468] width 112 height 19
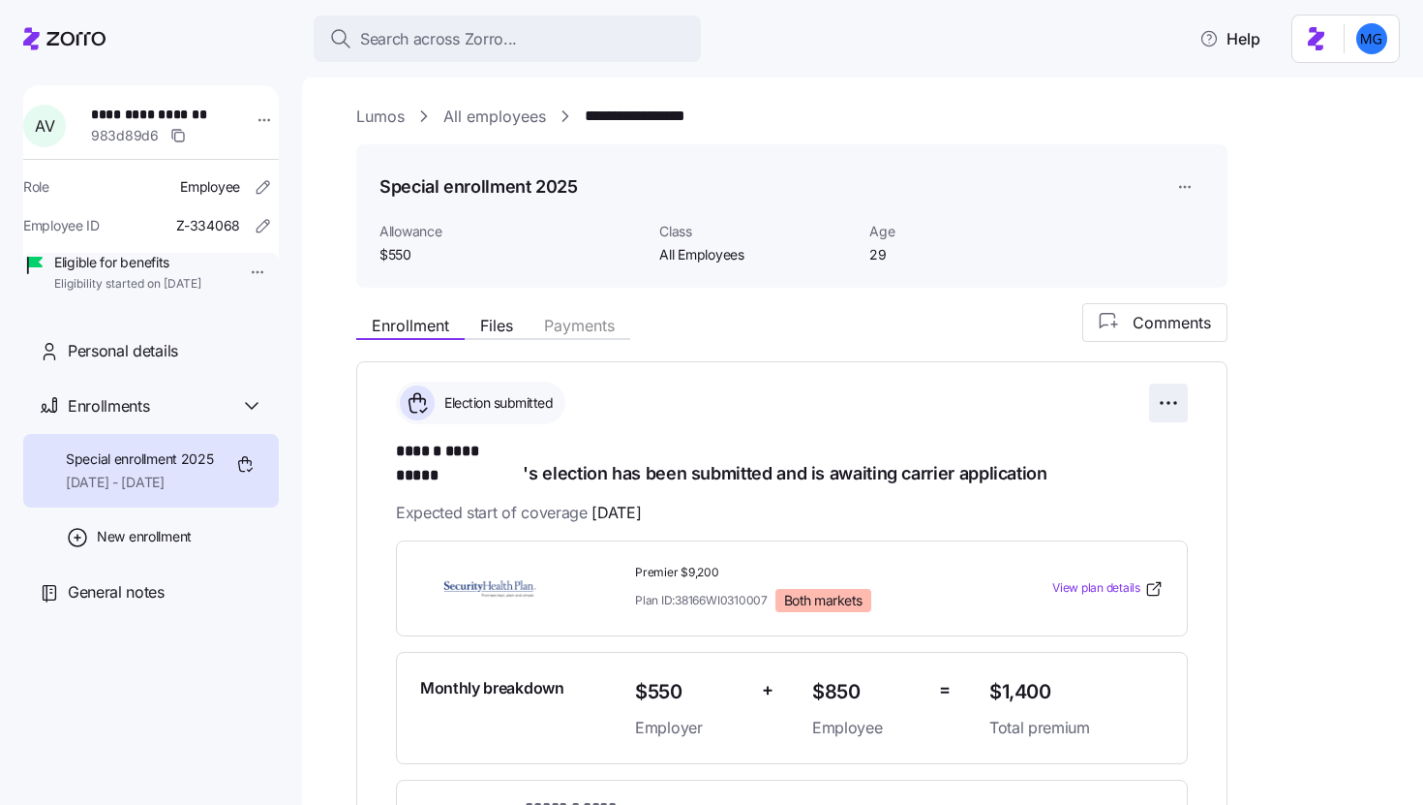
click at [1172, 402] on html "**********" at bounding box center [711, 396] width 1423 height 793
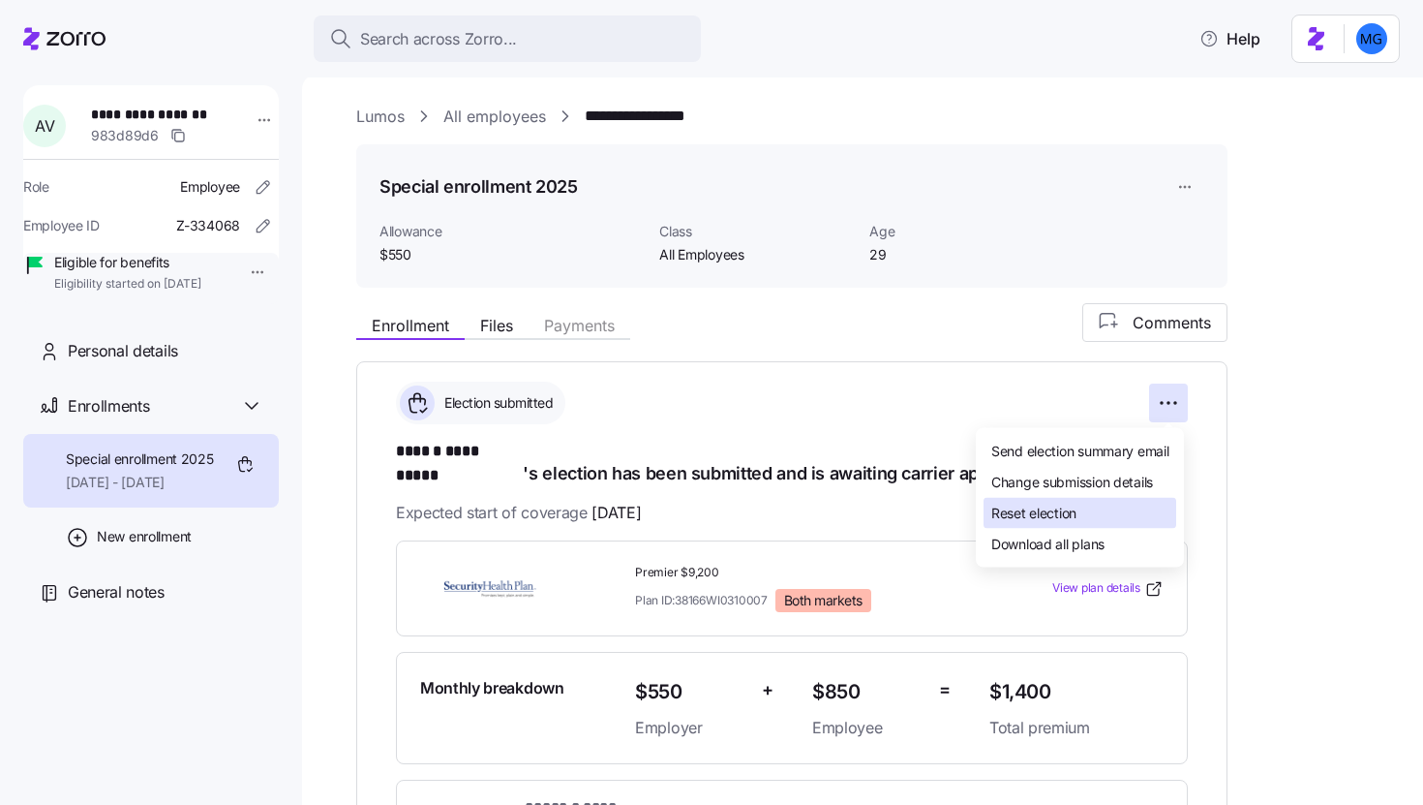
click at [1080, 510] on div "Reset election" at bounding box center [1080, 513] width 193 height 31
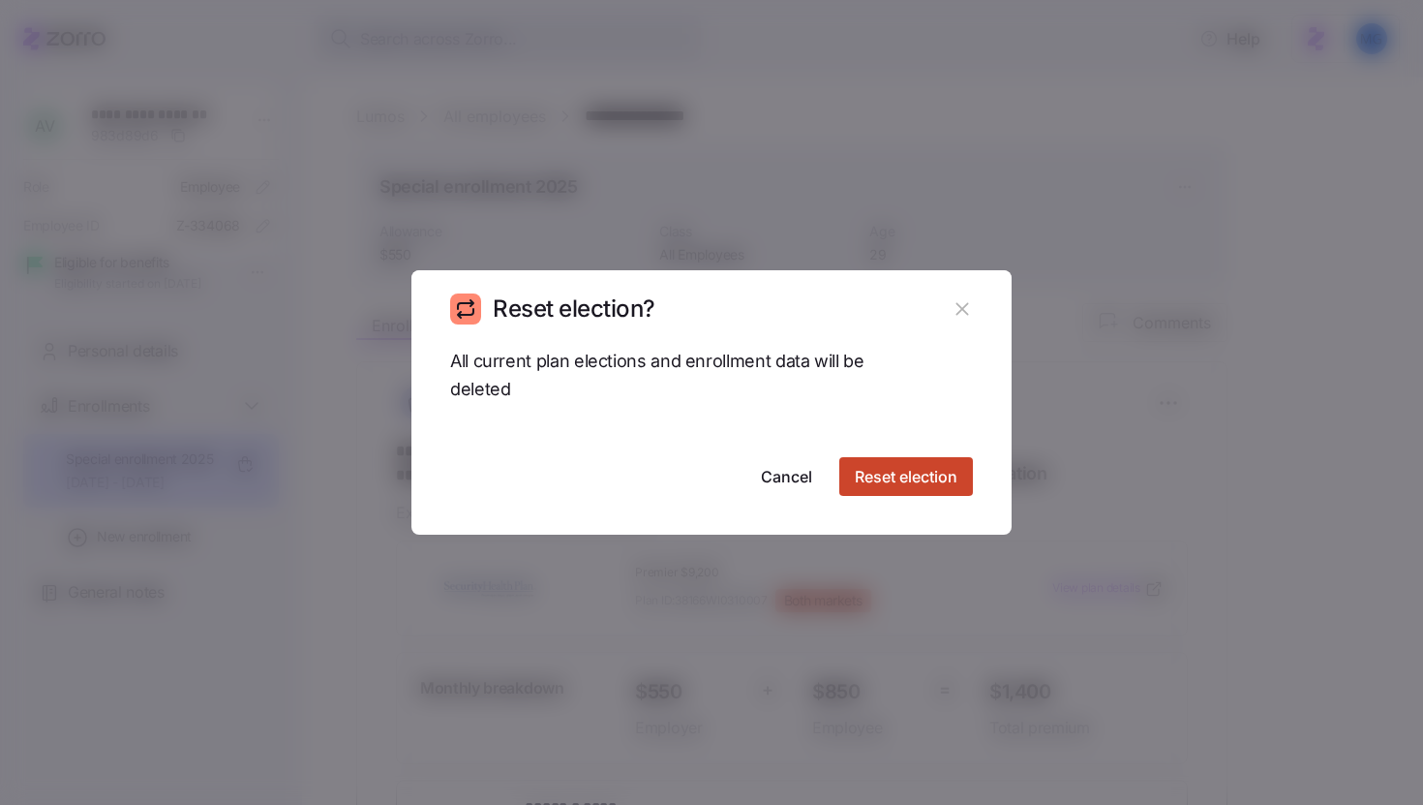
click at [934, 483] on span "Reset election" at bounding box center [906, 476] width 103 height 23
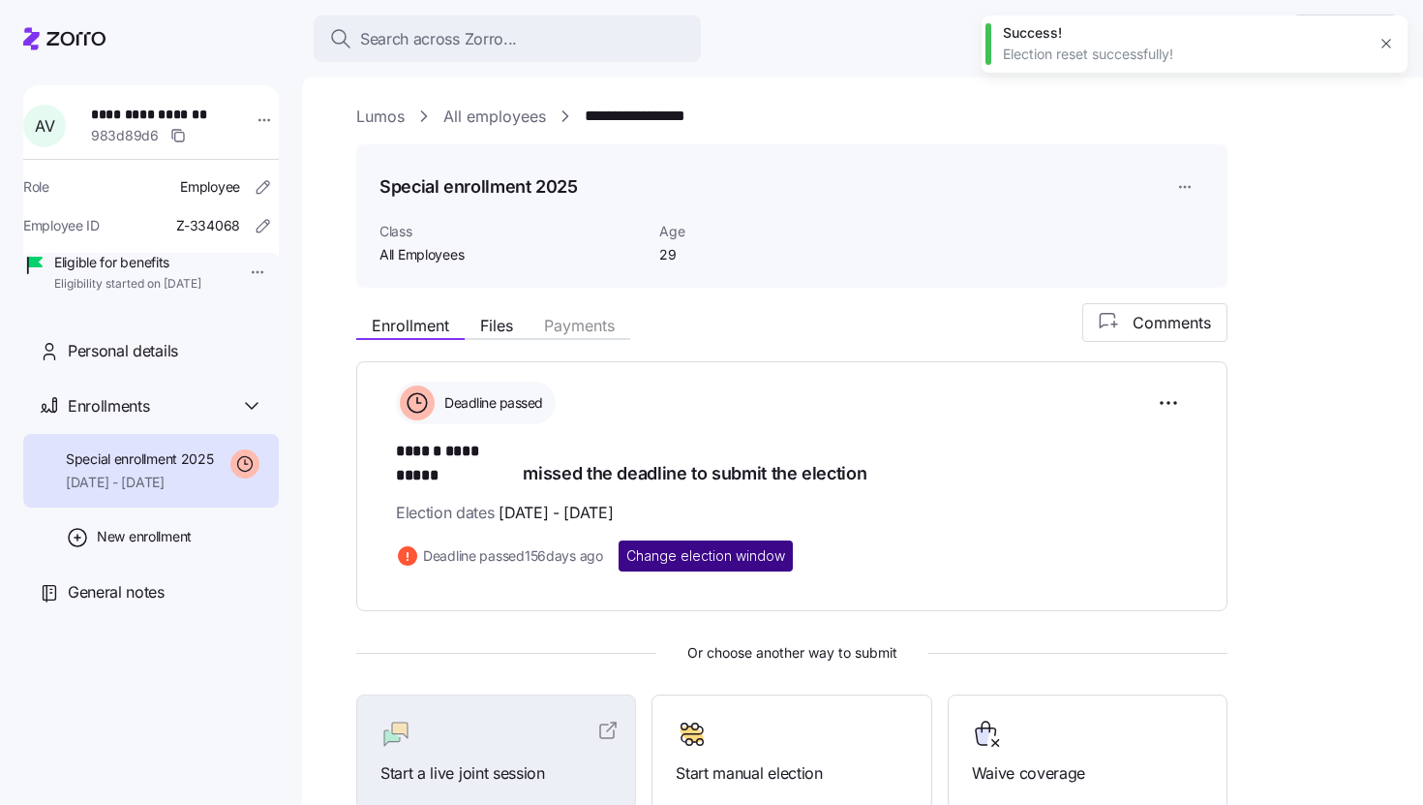
click at [757, 546] on span "Change election window" at bounding box center [705, 555] width 159 height 19
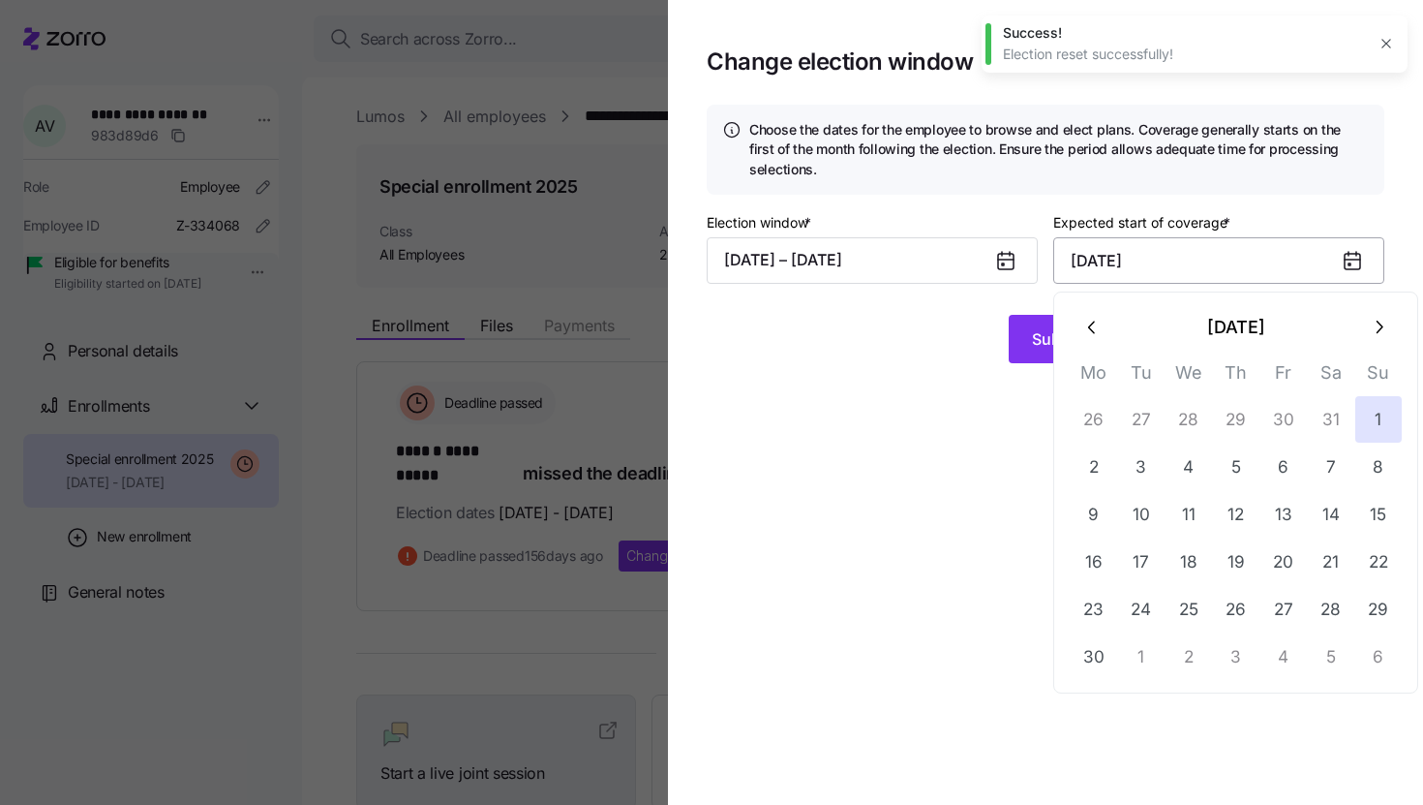
click at [1210, 257] on input "June 1, 2025" at bounding box center [1218, 260] width 331 height 46
click at [1383, 324] on icon "button" at bounding box center [1378, 327] width 21 height 21
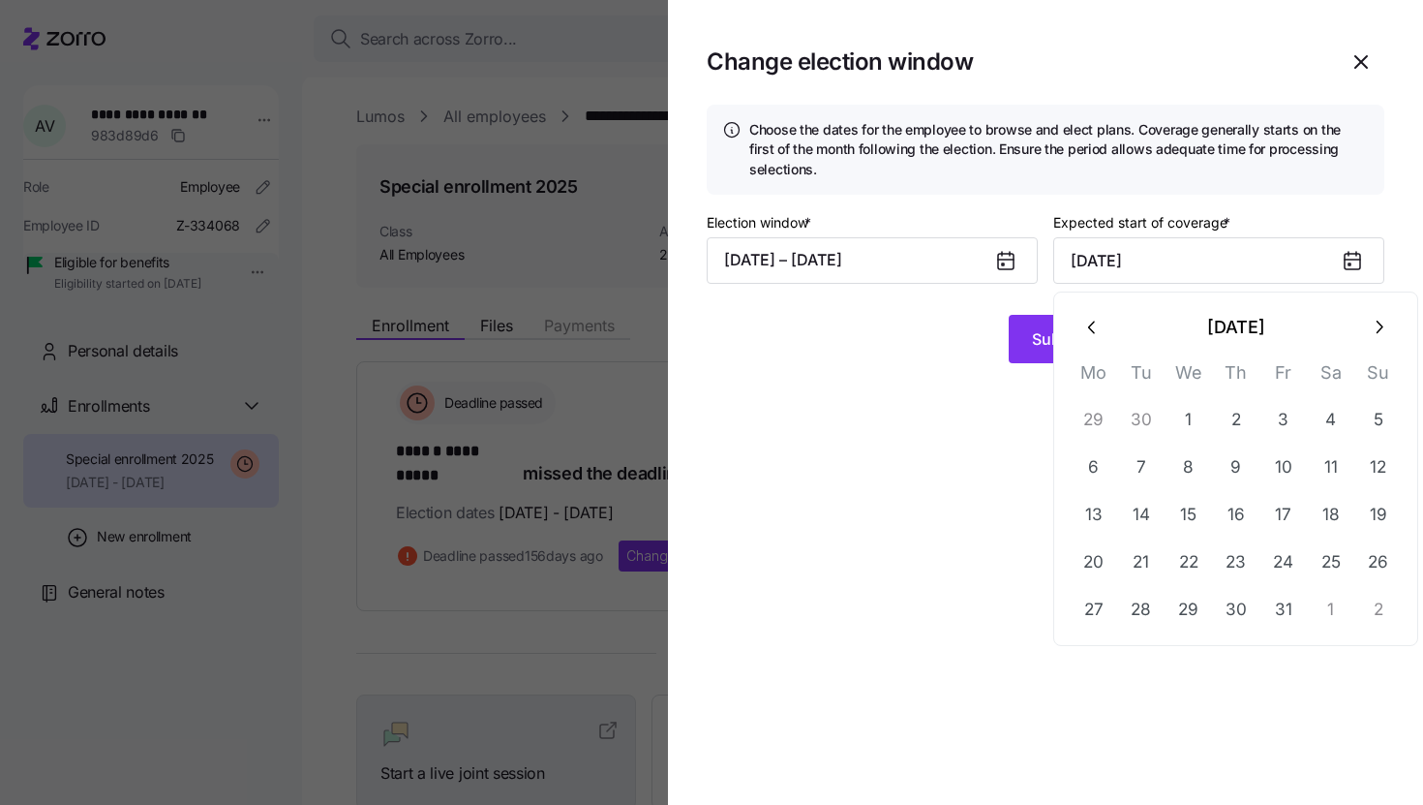
click at [1383, 324] on icon "button" at bounding box center [1378, 327] width 21 height 21
click at [1336, 407] on button "1" at bounding box center [1331, 419] width 46 height 46
type input "November 1, 2025"
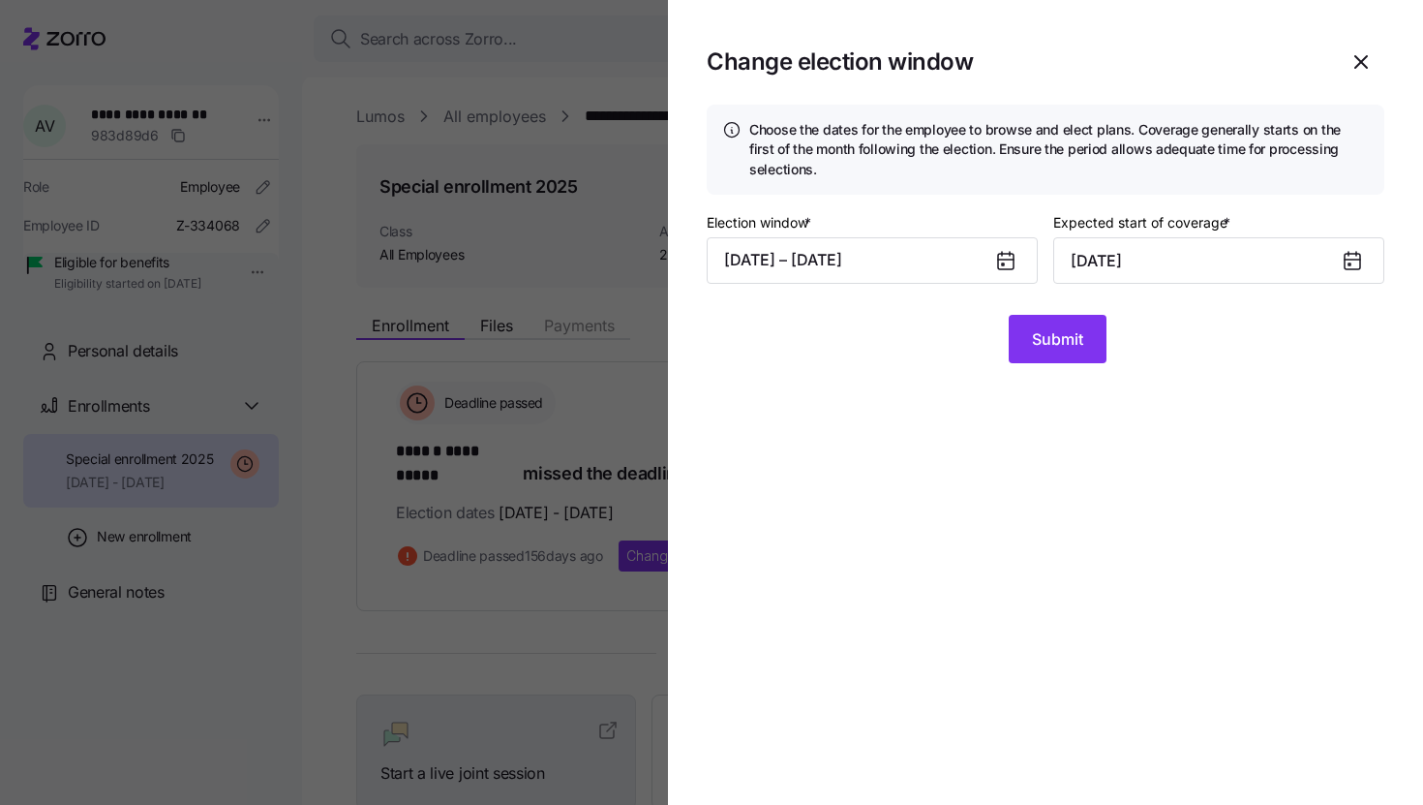
click at [1006, 270] on icon at bounding box center [1005, 260] width 23 height 23
click at [1005, 262] on icon at bounding box center [1005, 261] width 15 height 15
click at [919, 261] on button "05/02/2025 – 05/10/2025" at bounding box center [872, 260] width 331 height 46
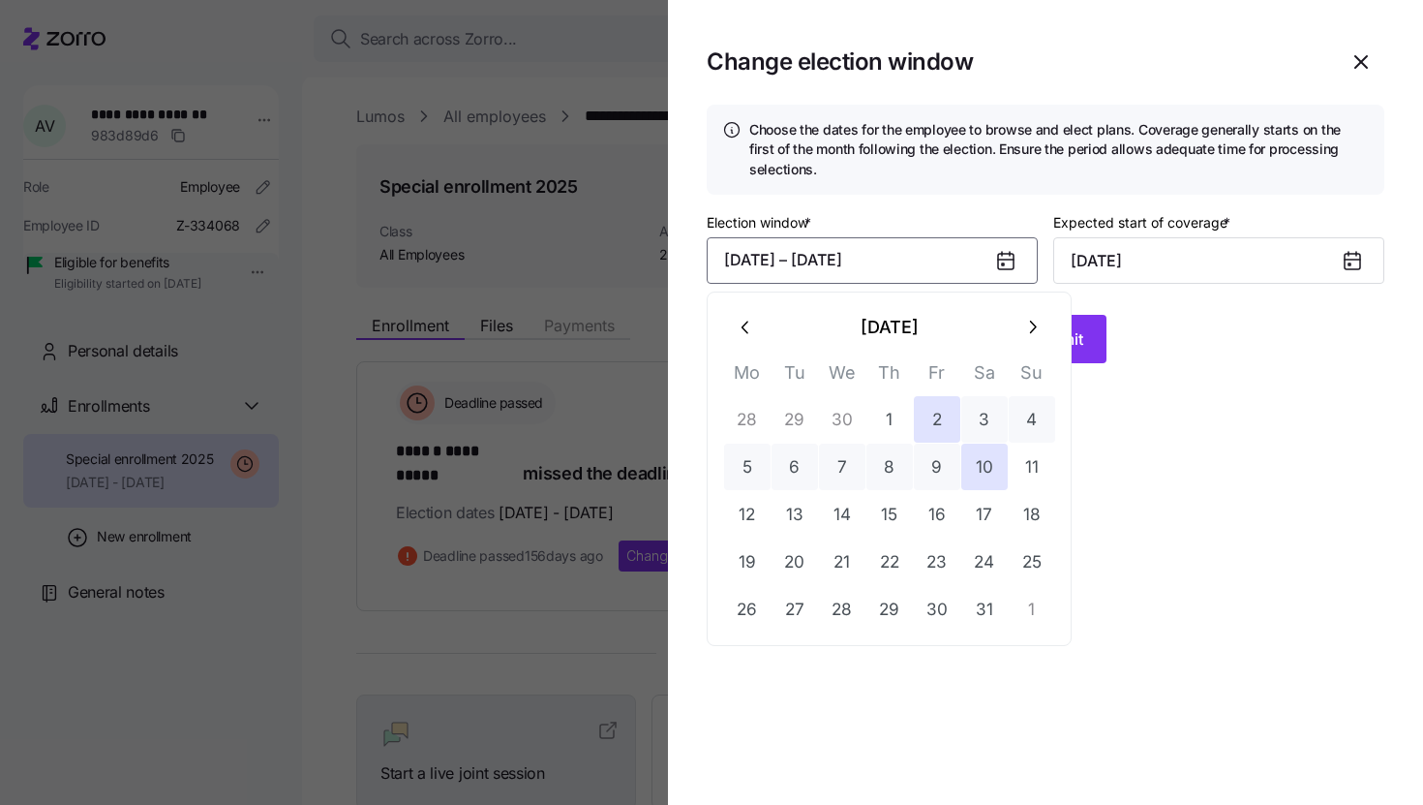
click at [1020, 345] on button "button" at bounding box center [1032, 327] width 46 height 46
click at [1021, 344] on button "button" at bounding box center [1032, 327] width 46 height 46
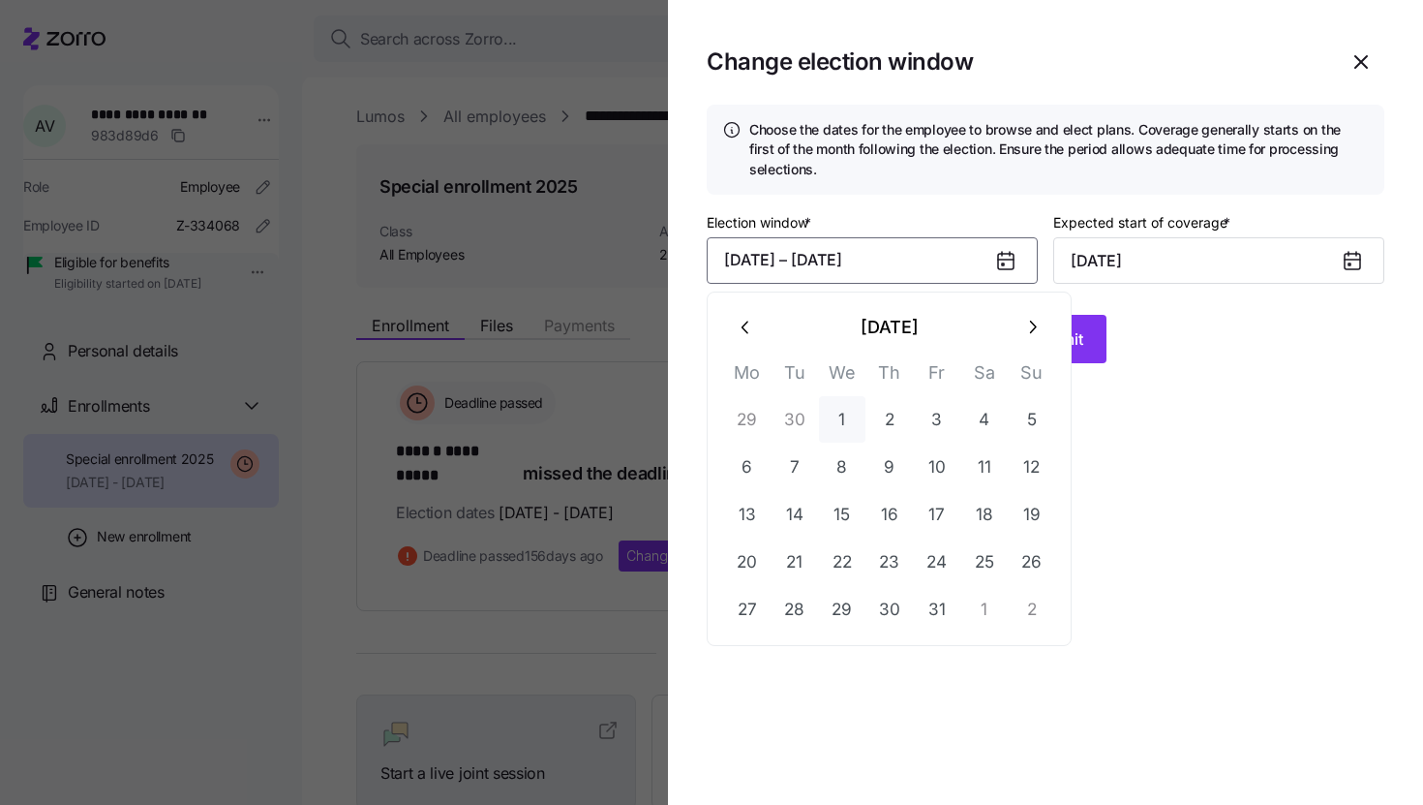
click at [847, 424] on button "1" at bounding box center [842, 419] width 46 height 46
click at [976, 557] on button "25" at bounding box center [984, 561] width 46 height 46
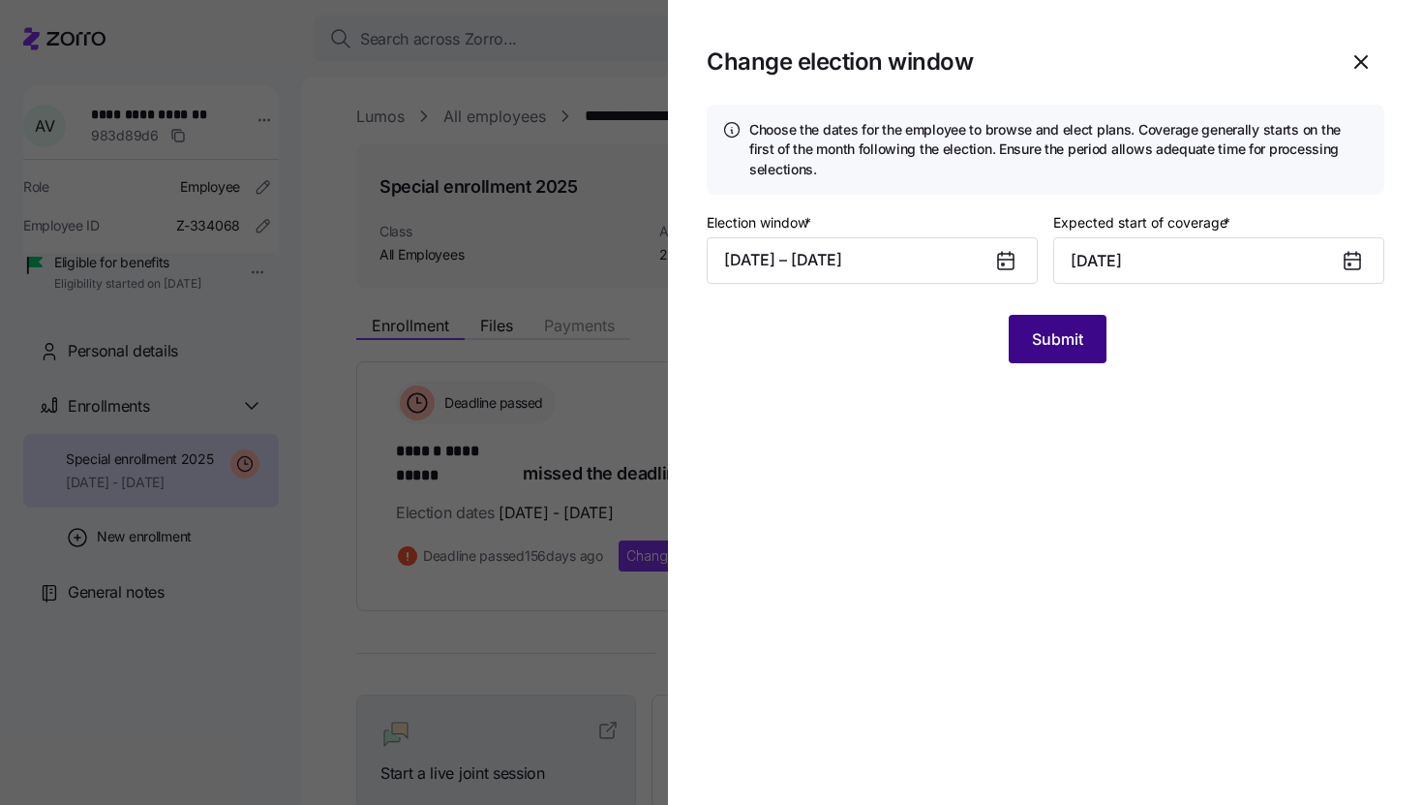
click at [1050, 335] on span "Submit" at bounding box center [1057, 338] width 51 height 23
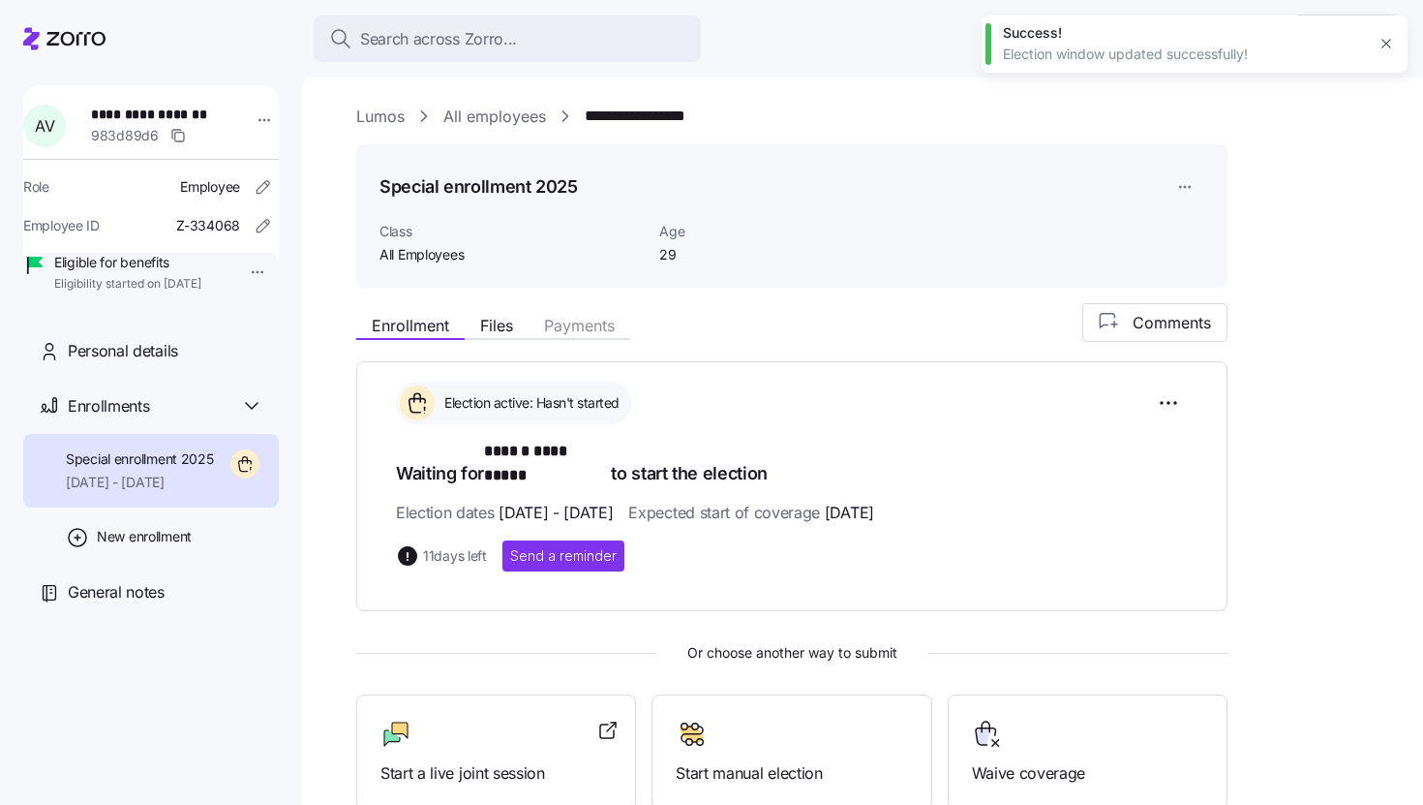
click at [387, 123] on link "Lumos" at bounding box center [380, 117] width 48 height 24
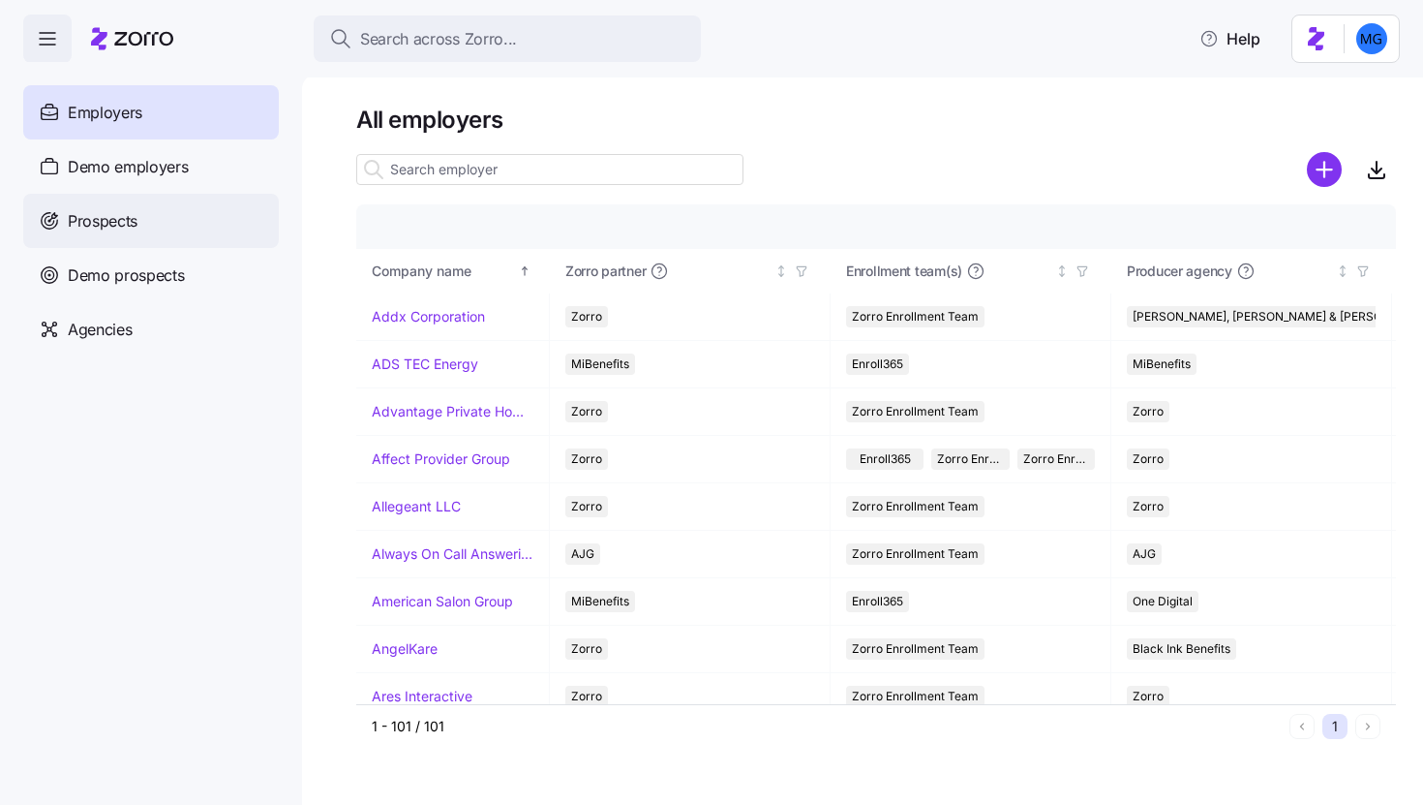
click at [144, 228] on div "Prospects" at bounding box center [151, 221] width 256 height 54
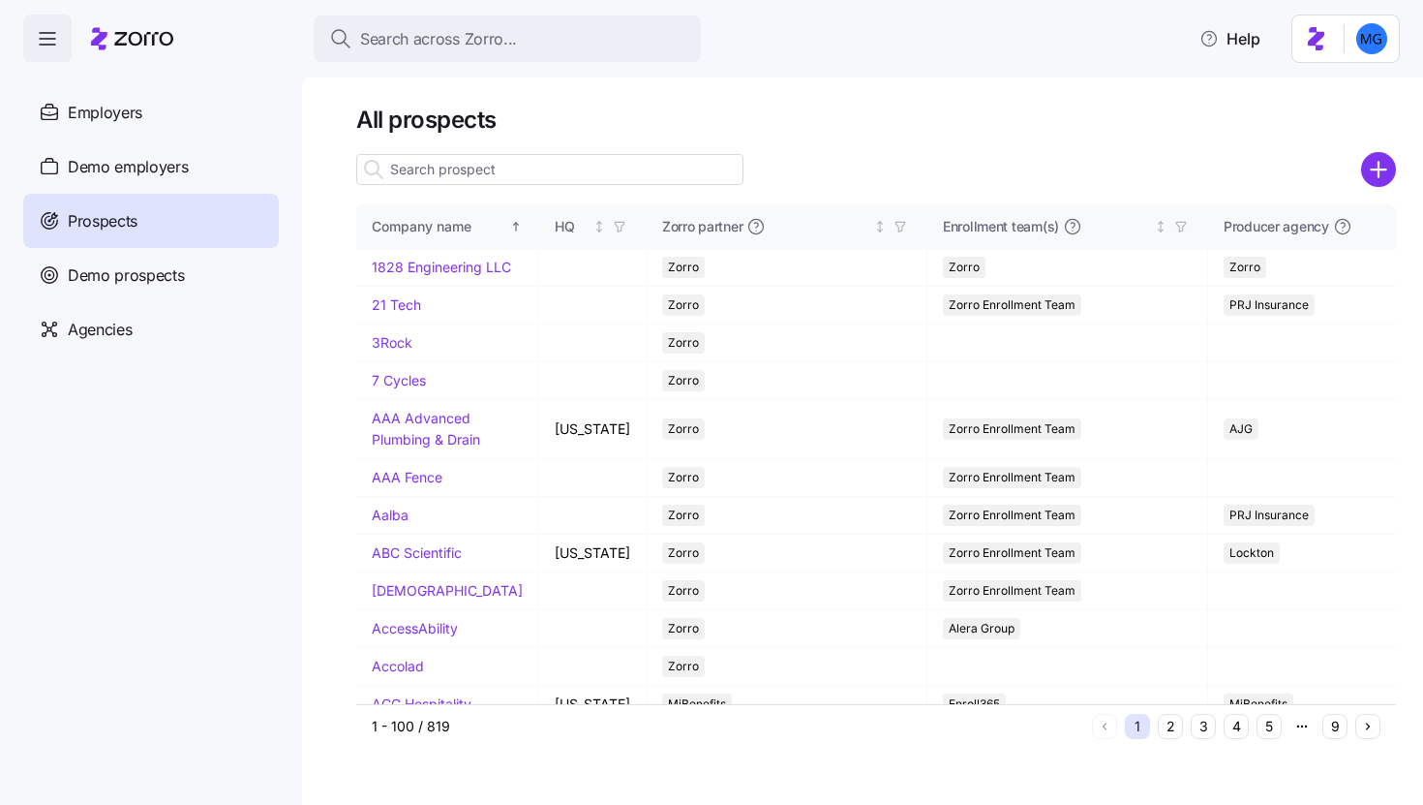
click at [460, 166] on input at bounding box center [549, 169] width 387 height 31
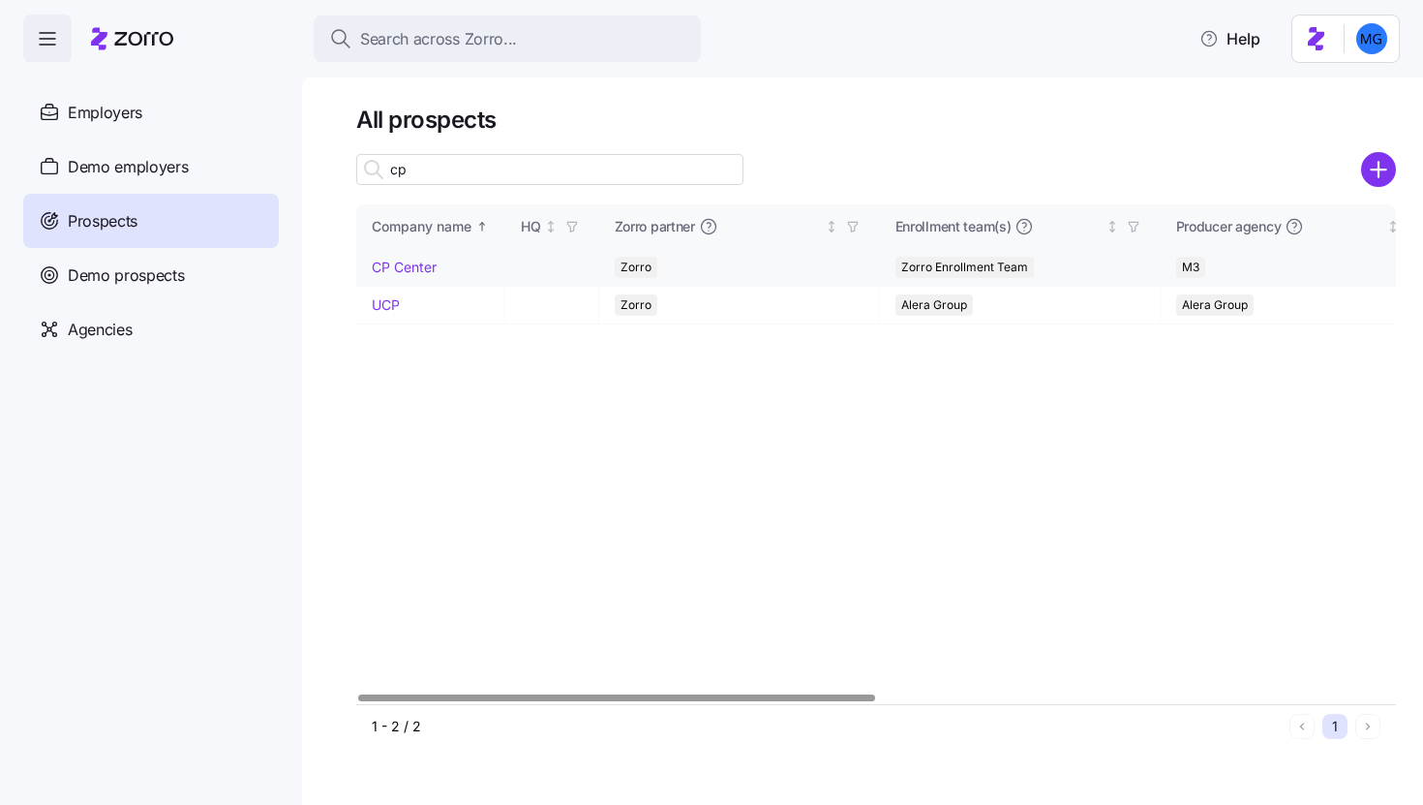
type input "cp"
click at [399, 269] on link "CP Center" at bounding box center [404, 267] width 65 height 16
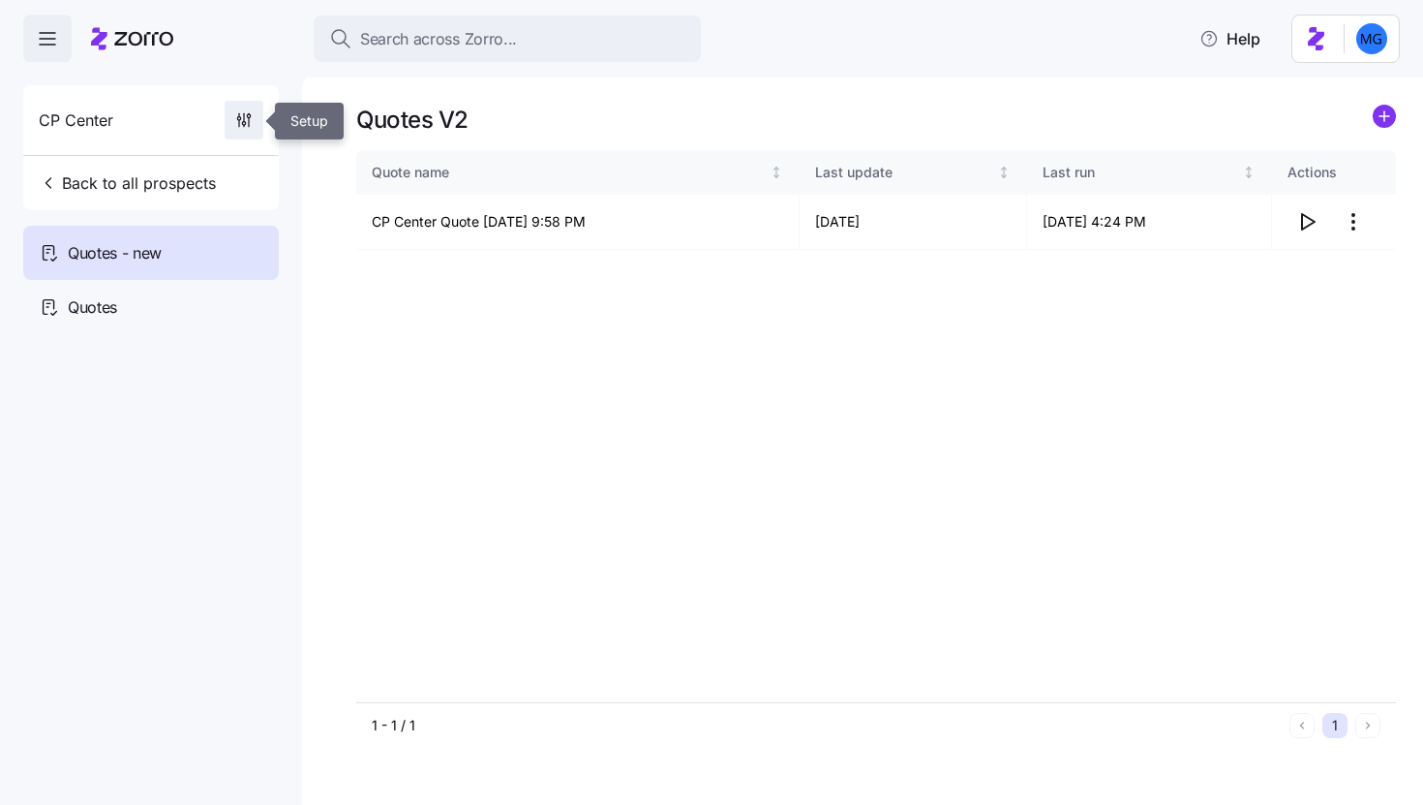
click at [245, 120] on icon "button" at bounding box center [243, 119] width 19 height 19
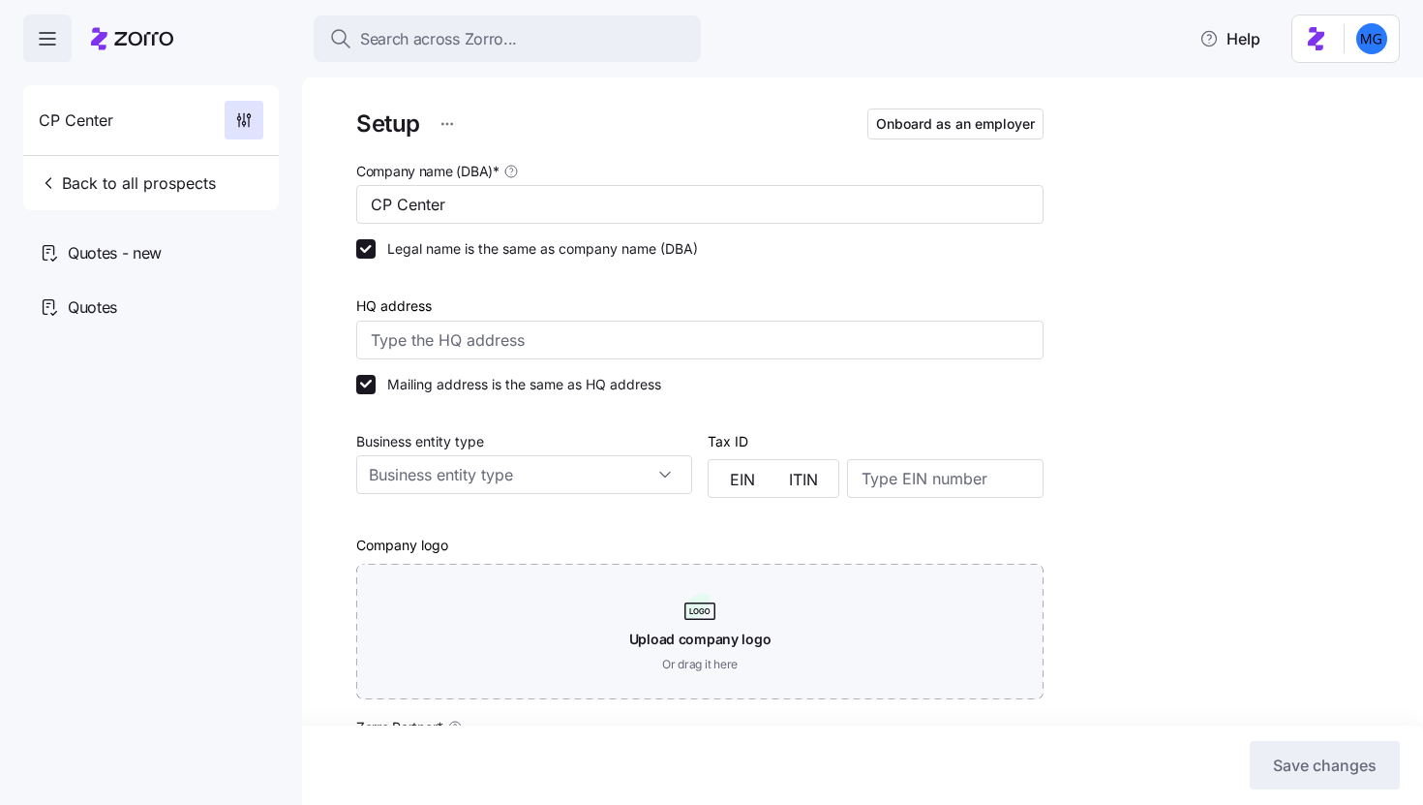
type input "Zorro"
type input "M3"
drag, startPoint x: 393, startPoint y: 204, endPoint x: 599, endPoint y: 211, distance: 206.3
click at [598, 211] on input "CP Center" at bounding box center [699, 204] width 687 height 39
type input "CP"
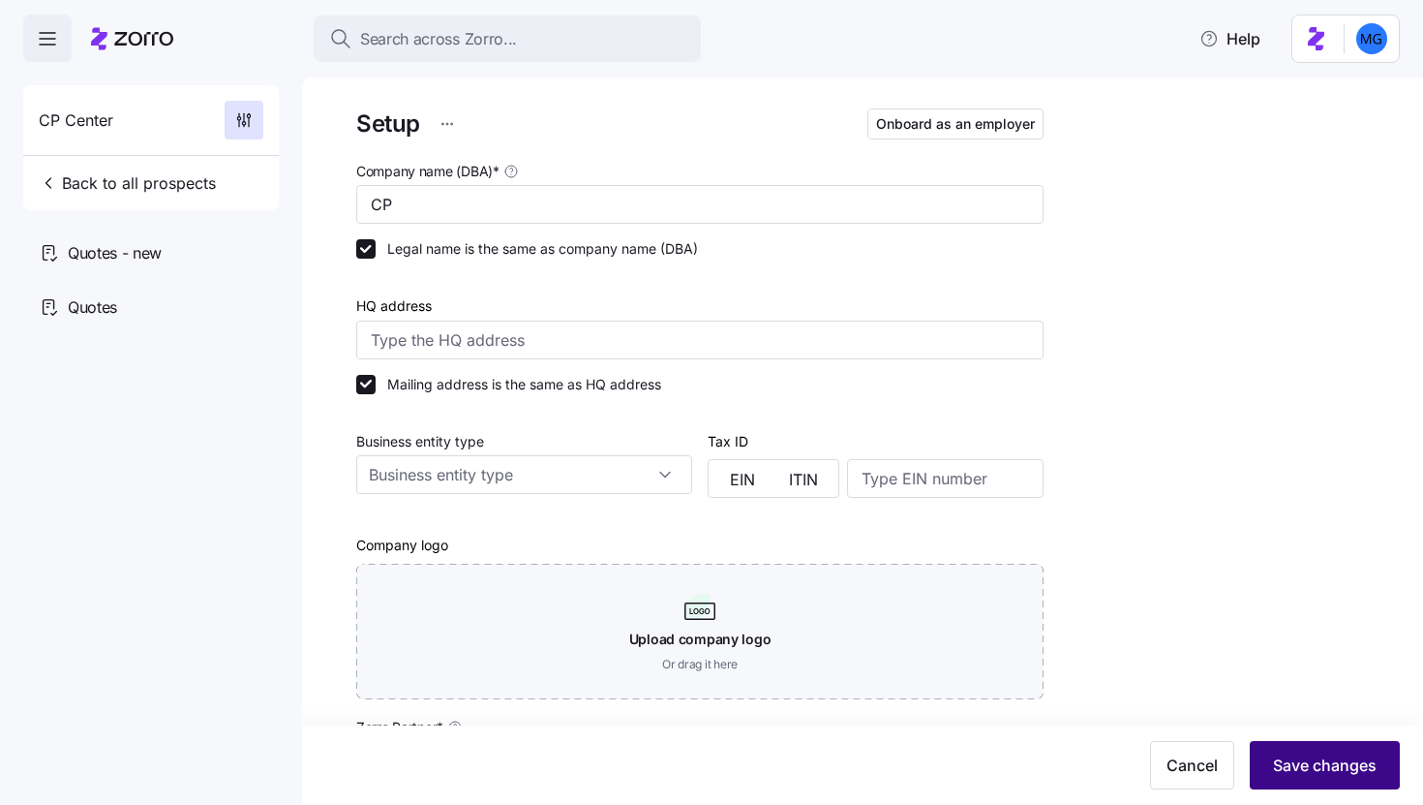
click at [1339, 765] on span "Save changes" at bounding box center [1325, 764] width 104 height 23
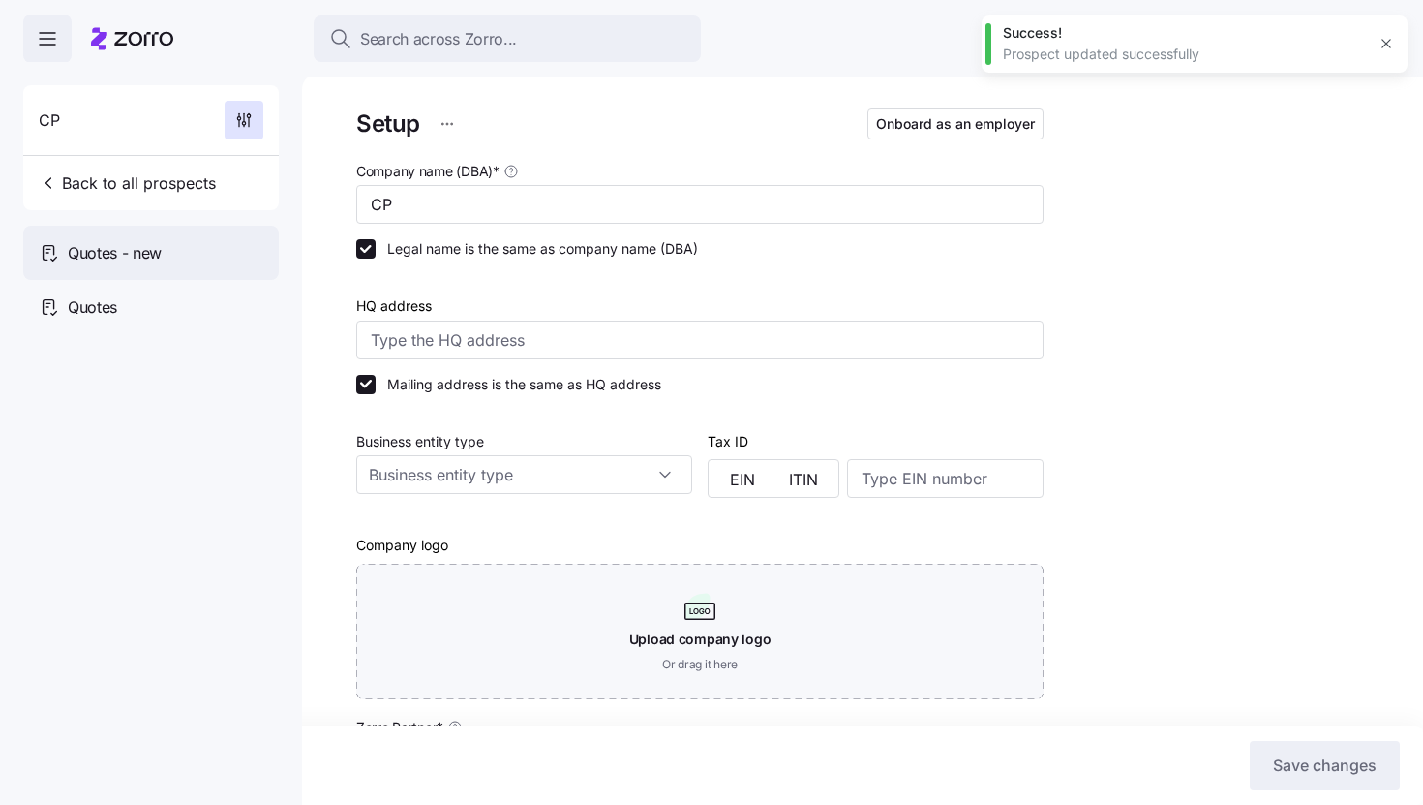
click at [185, 259] on div "Quotes - new" at bounding box center [151, 253] width 256 height 54
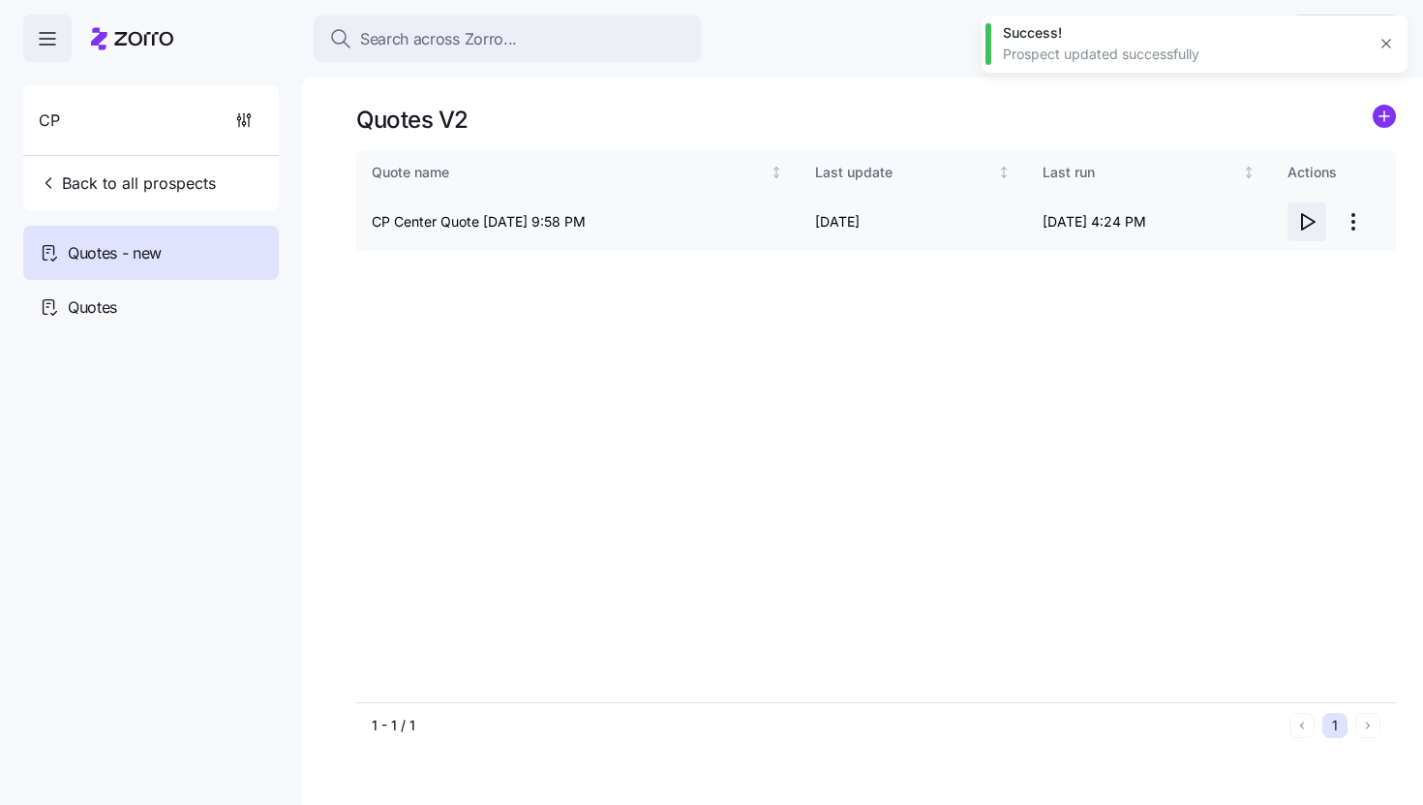
click at [1311, 225] on icon "button" at bounding box center [1306, 221] width 23 height 23
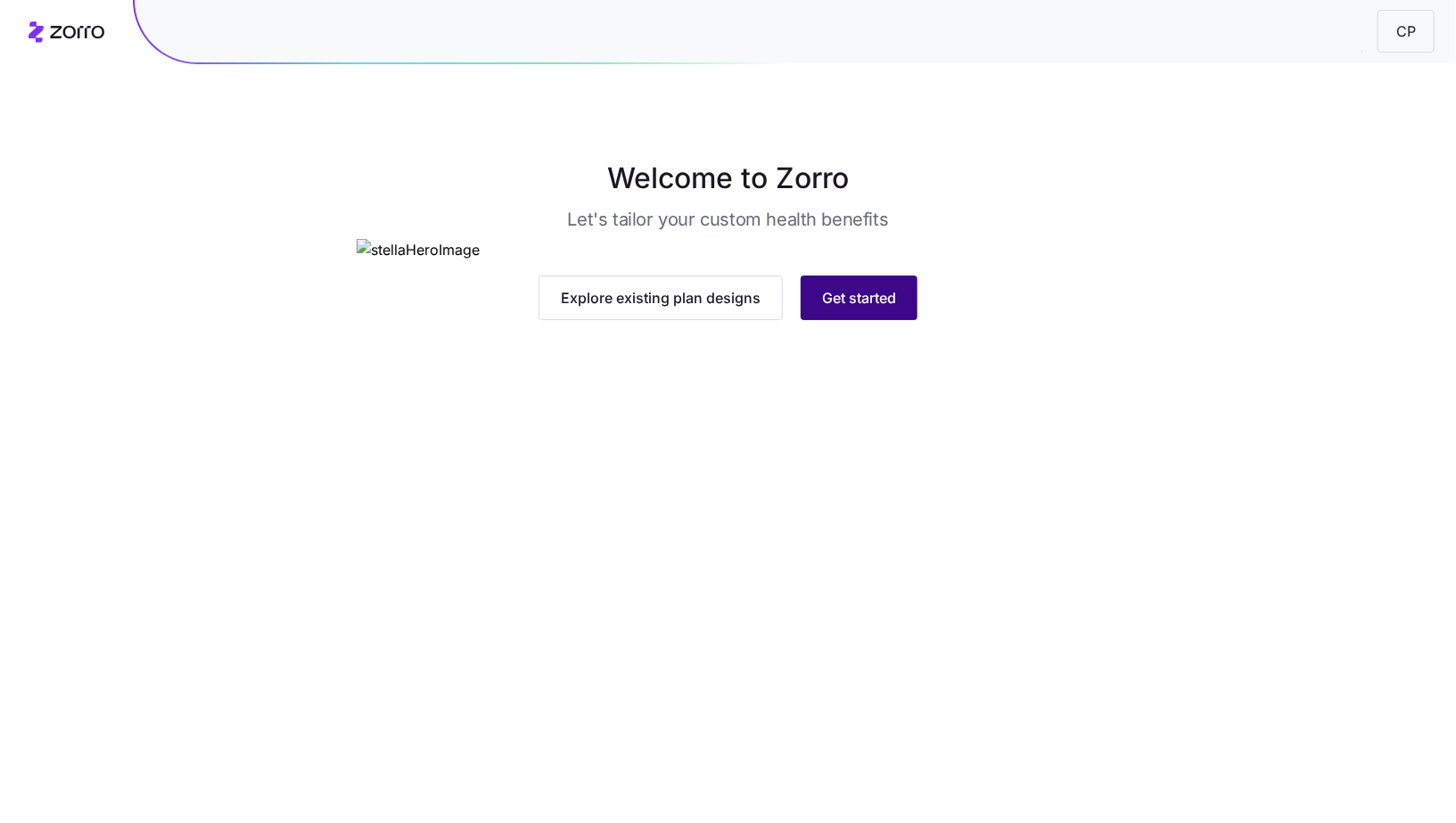
click at [857, 320] on button "Get started" at bounding box center [858, 297] width 117 height 44
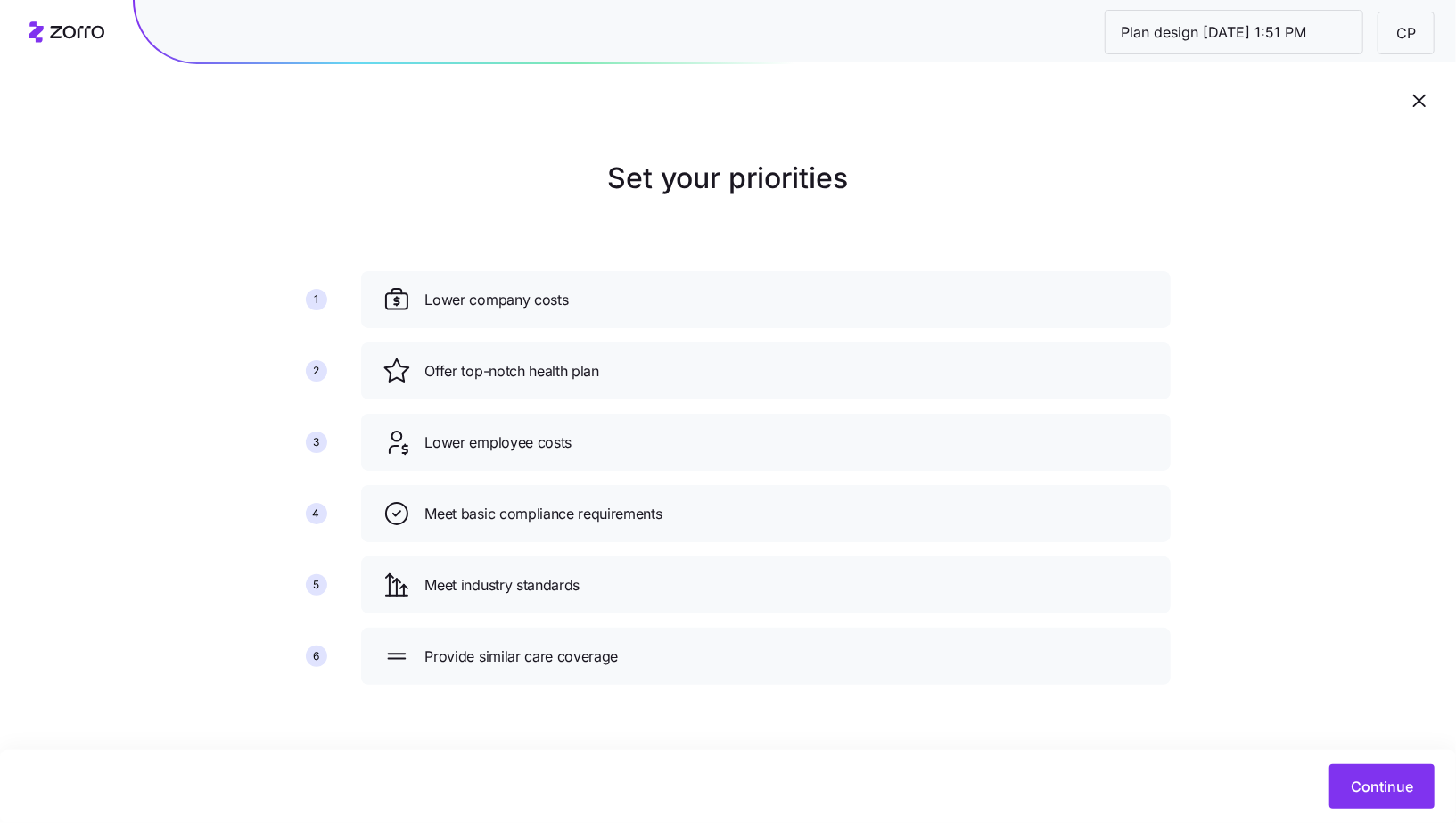
click at [1415, 110] on button "button" at bounding box center [1419, 100] width 30 height 30
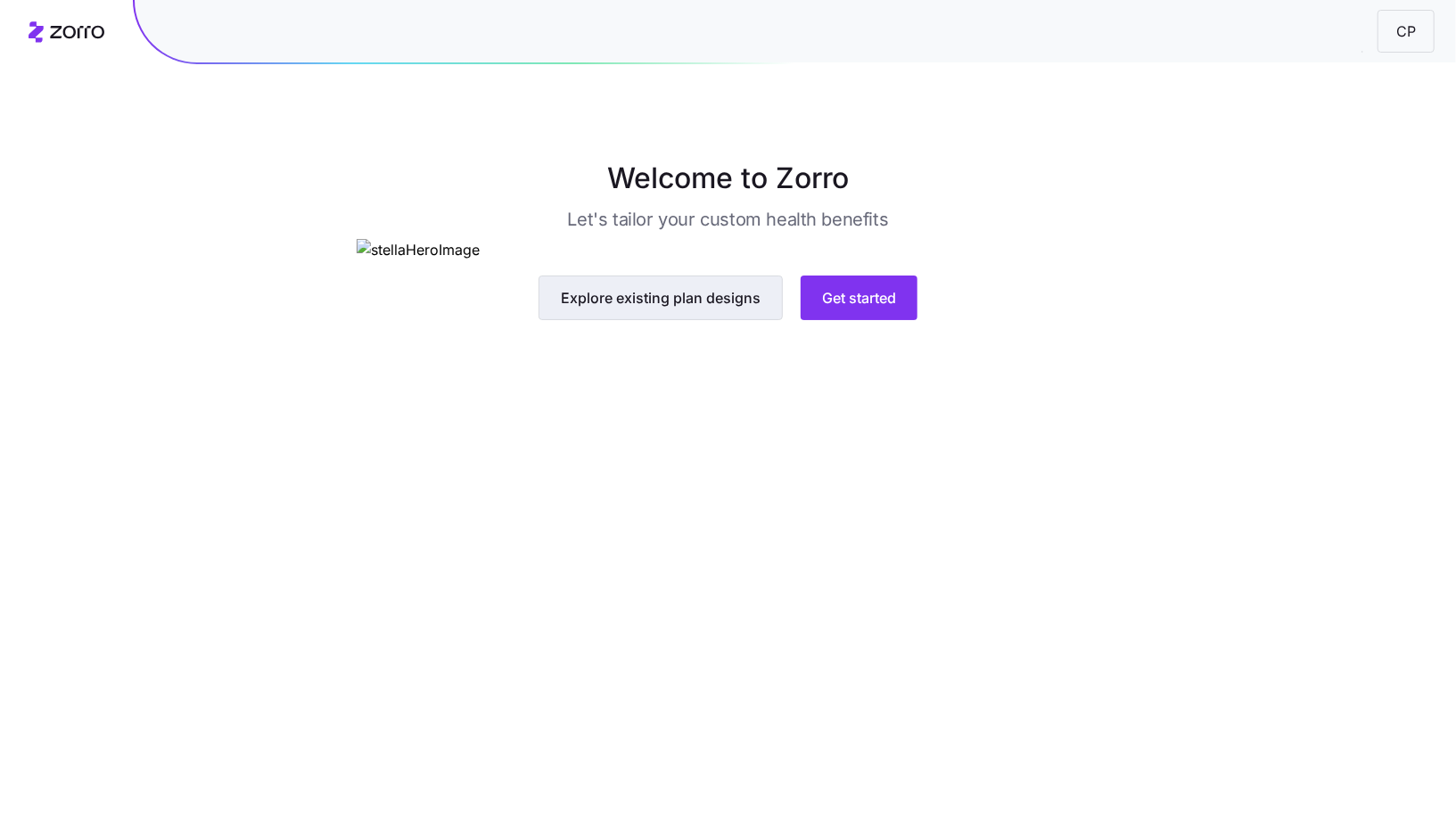
click at [699, 308] on span "Explore existing plan designs" at bounding box center [660, 297] width 200 height 21
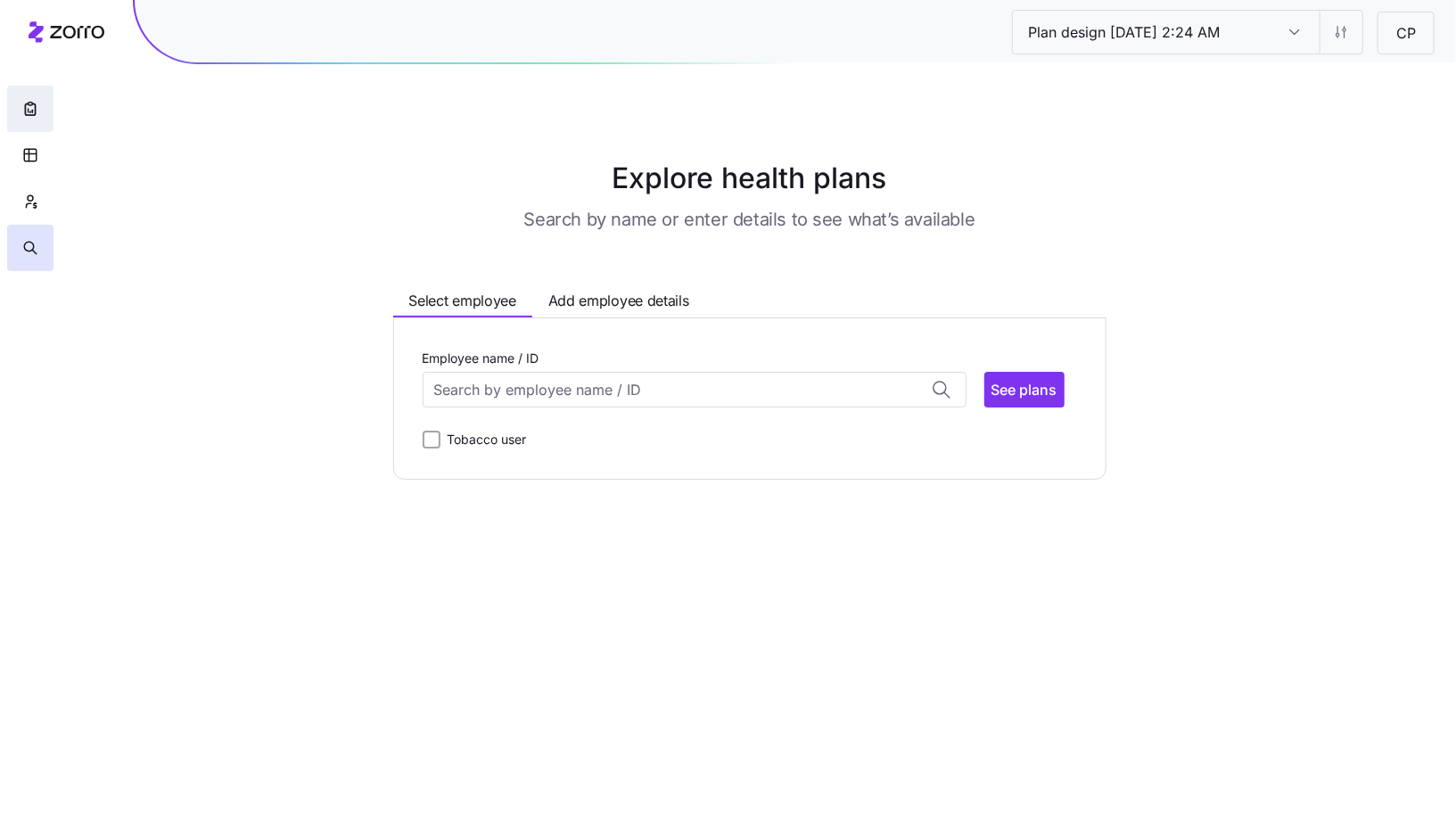
click at [41, 119] on button "button" at bounding box center [30, 109] width 46 height 46
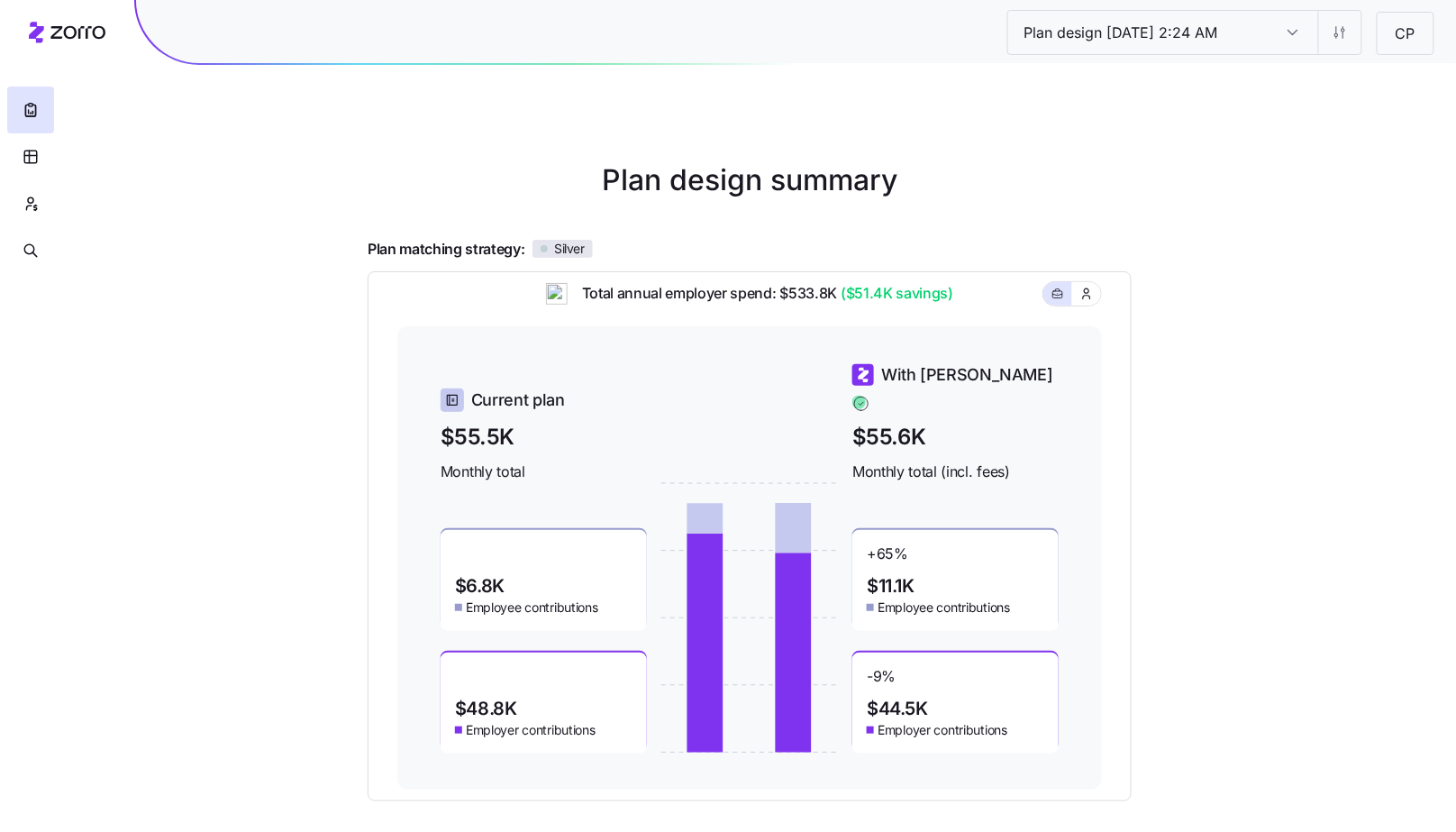
scroll to position [155, 0]
